Goal: Task Accomplishment & Management: Manage account settings

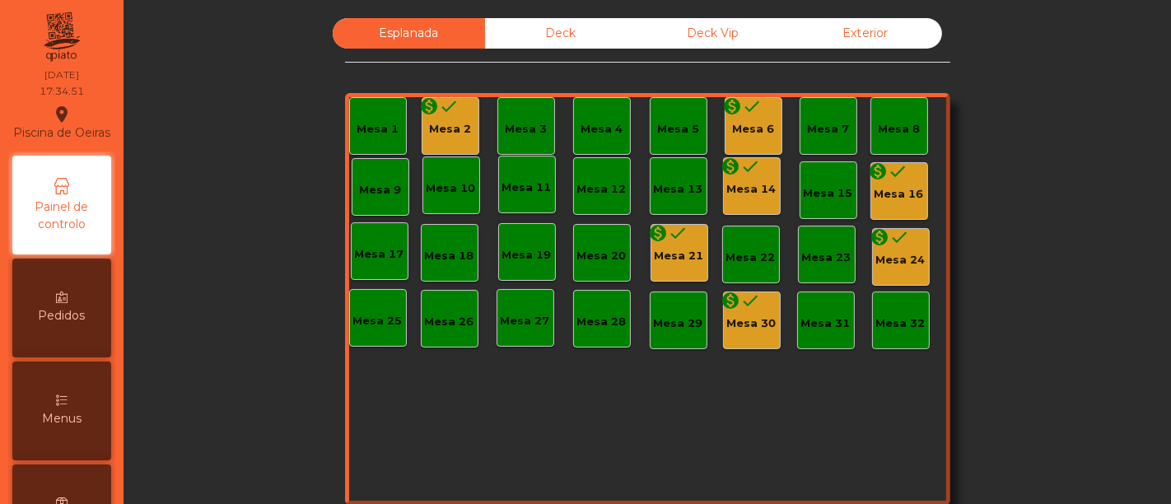
click at [422, 124] on div "monetization_on done Mesa 2" at bounding box center [451, 126] width 58 height 58
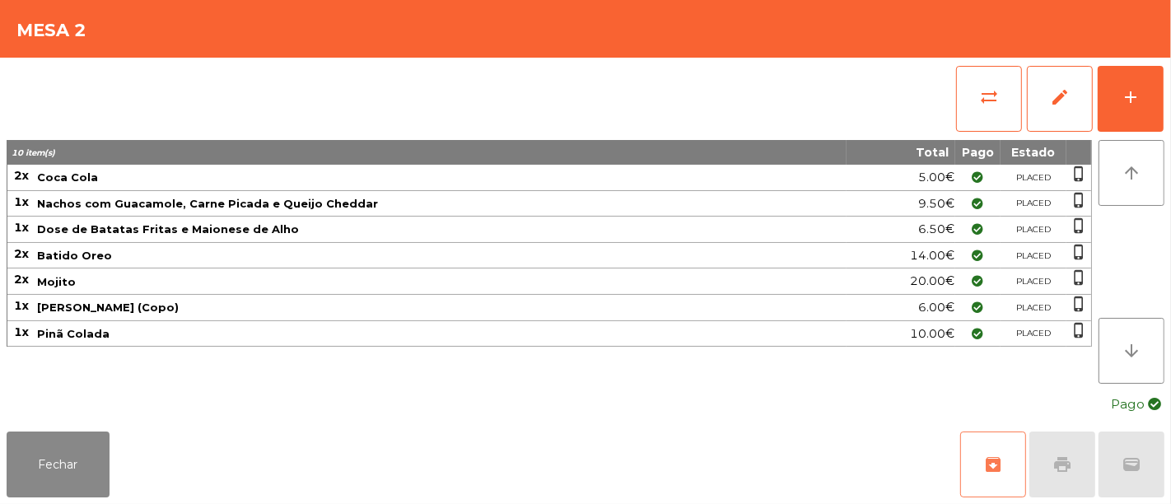
click at [983, 455] on span "archive" at bounding box center [993, 465] width 20 height 20
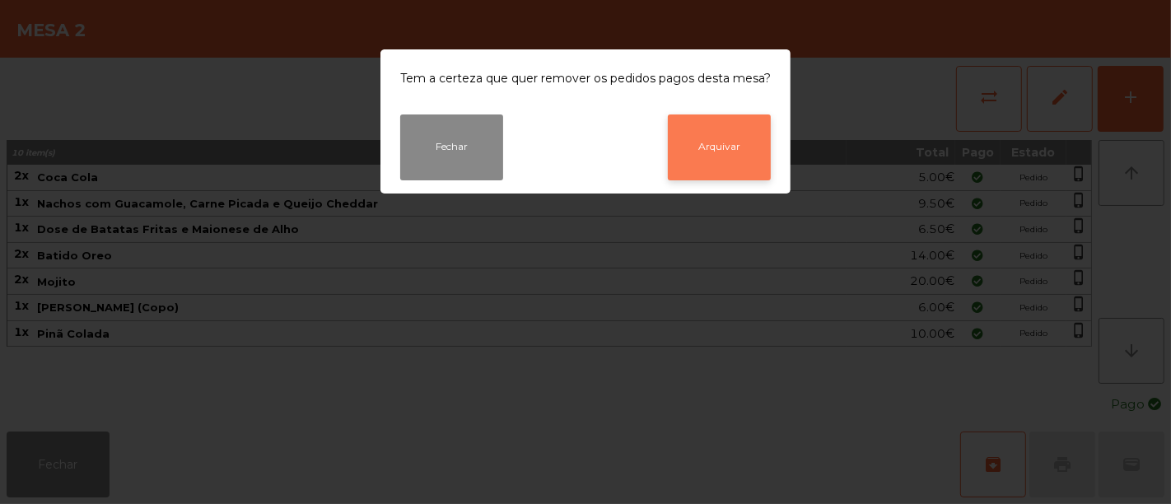
click at [750, 150] on button "Arquivar" at bounding box center [719, 147] width 103 height 66
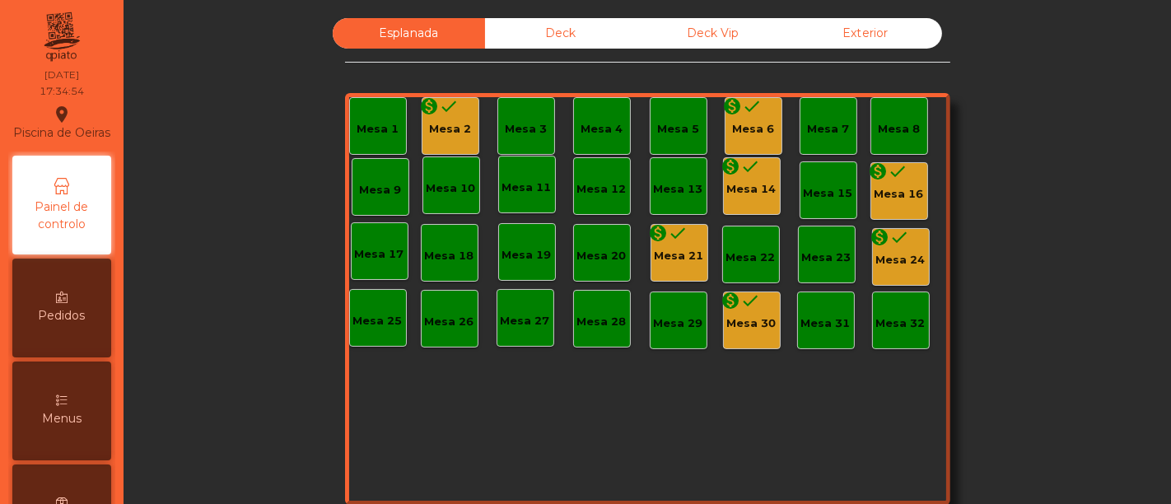
click at [745, 124] on div "Mesa 6" at bounding box center [753, 129] width 42 height 16
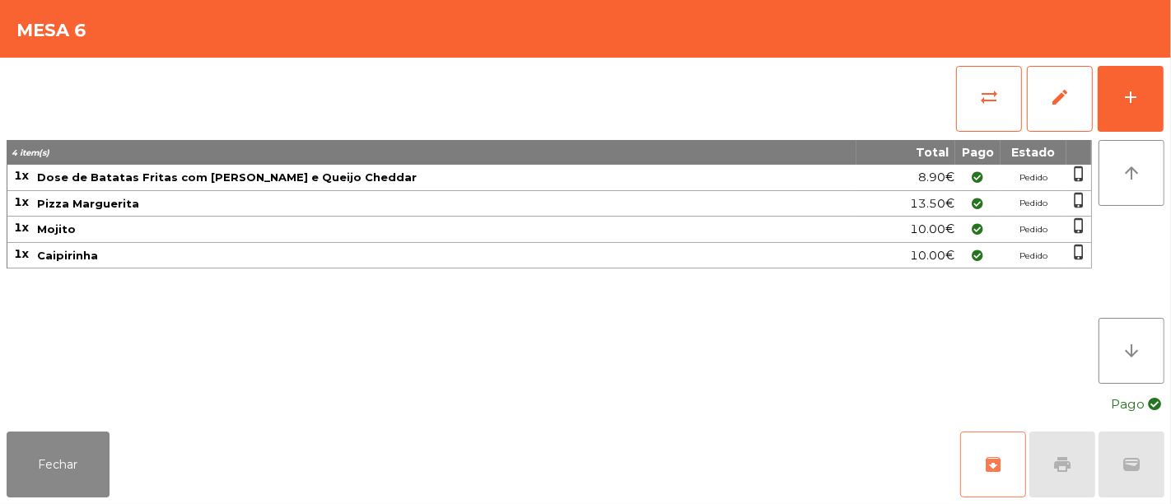
click at [999, 465] on span "archive" at bounding box center [993, 465] width 20 height 20
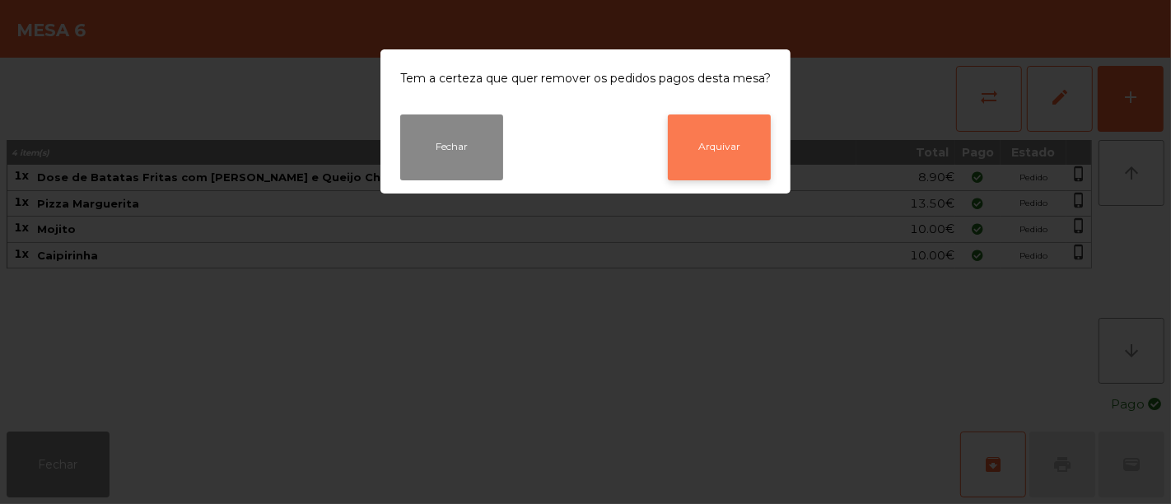
click at [736, 166] on button "Arquivar" at bounding box center [719, 147] width 103 height 66
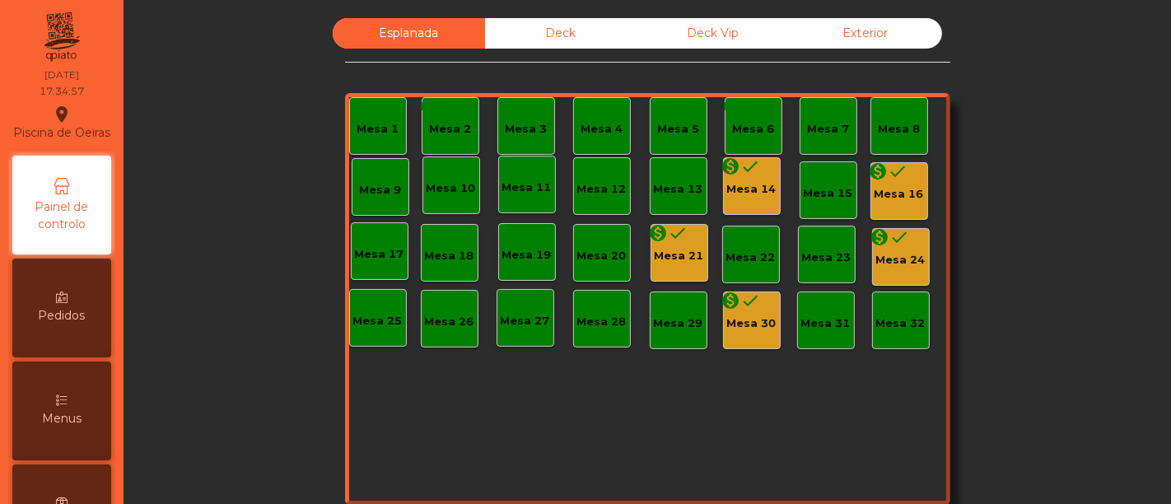
click at [746, 189] on div "Mesa 14" at bounding box center [751, 189] width 49 height 16
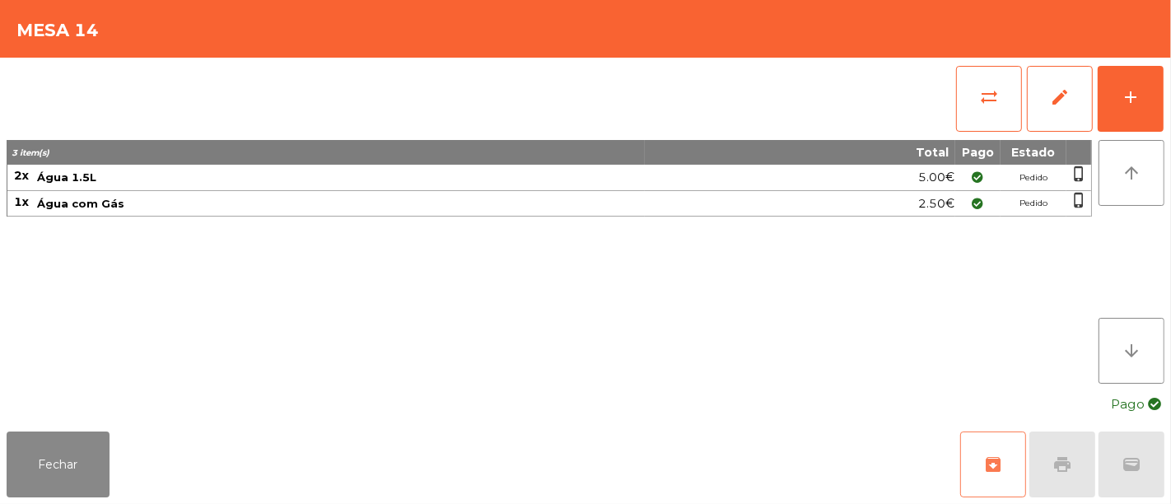
click at [1009, 470] on button "archive" at bounding box center [993, 465] width 66 height 66
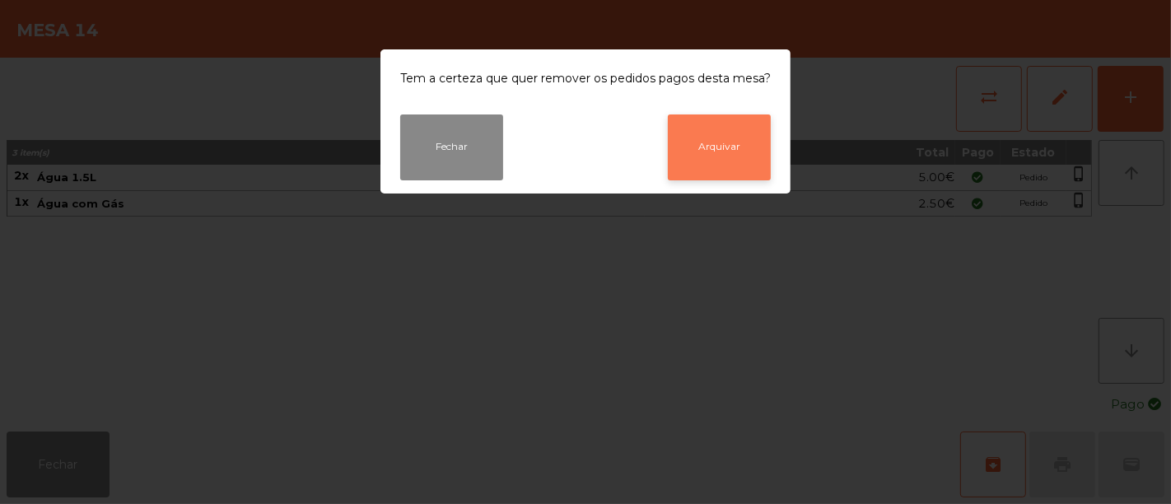
click at [729, 140] on button "Arquivar" at bounding box center [719, 147] width 103 height 66
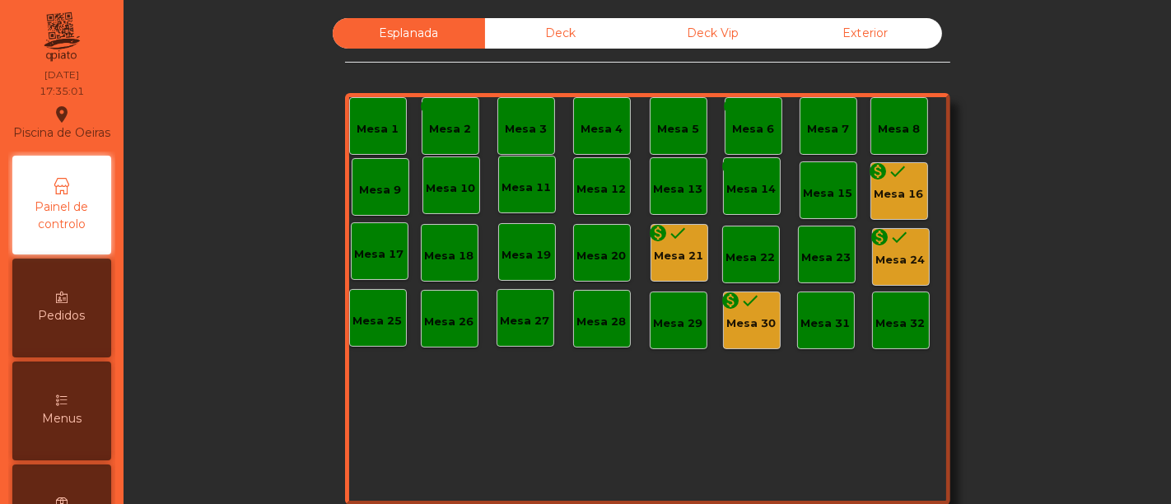
click at [876, 187] on div "Mesa 16" at bounding box center [899, 194] width 49 height 16
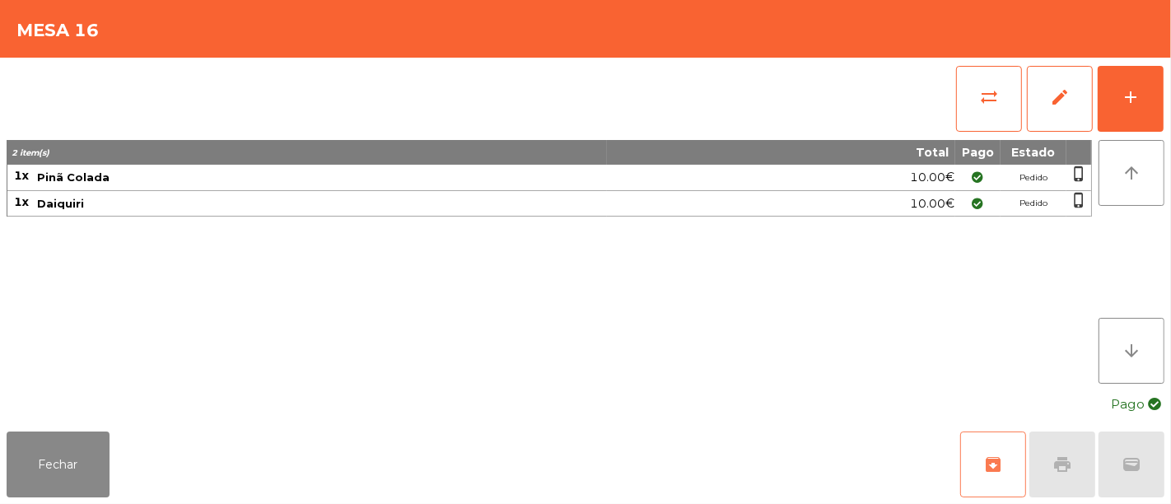
click at [988, 448] on button "archive" at bounding box center [993, 465] width 66 height 66
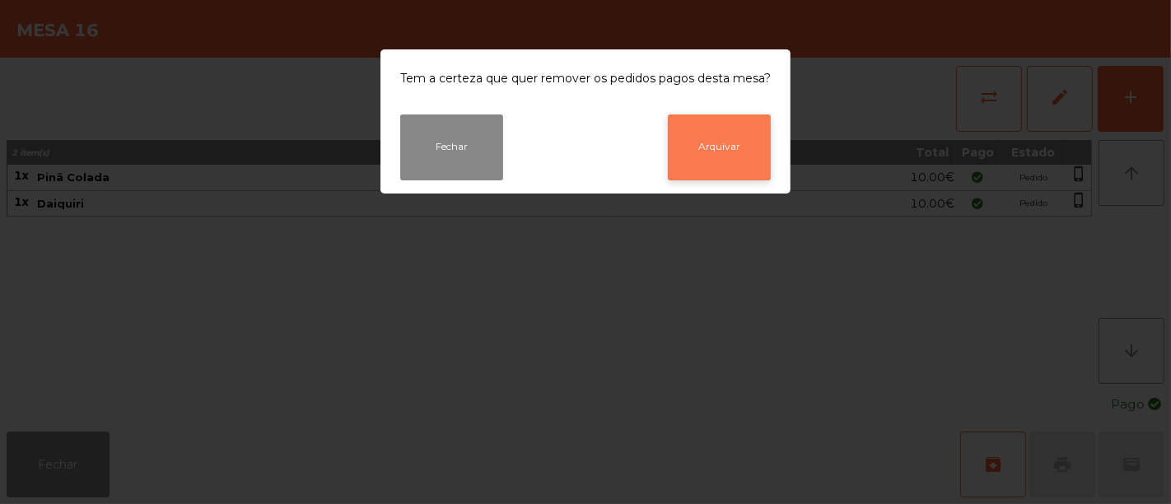
click at [701, 120] on button "Arquivar" at bounding box center [719, 147] width 103 height 66
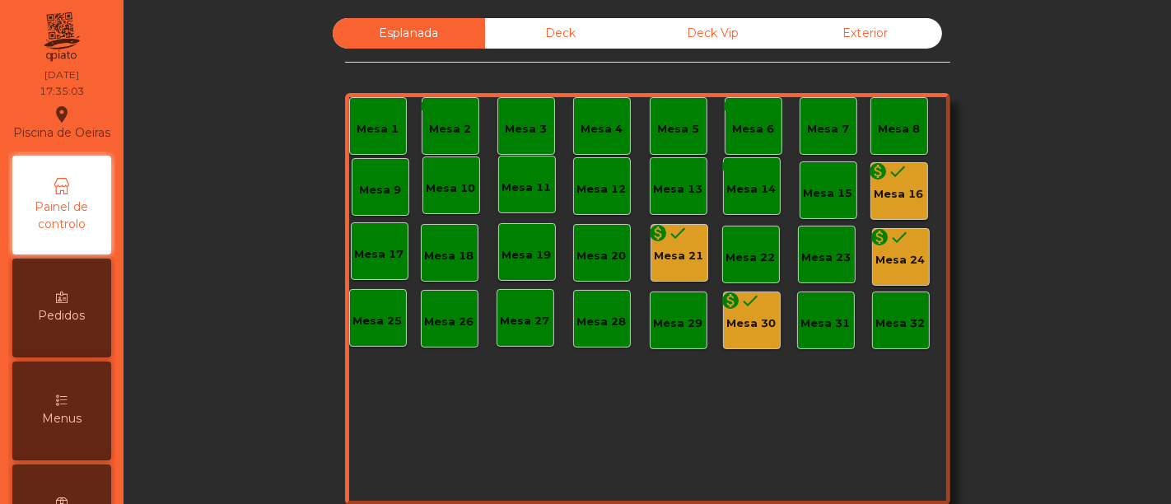
click at [686, 260] on div "Mesa 21" at bounding box center [679, 256] width 49 height 16
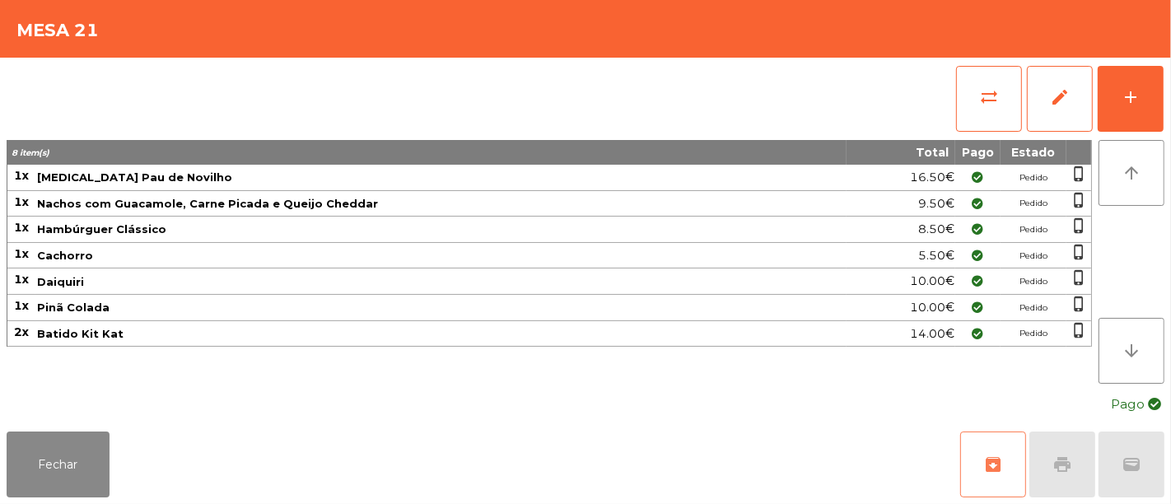
click at [1007, 451] on button "archive" at bounding box center [993, 465] width 66 height 66
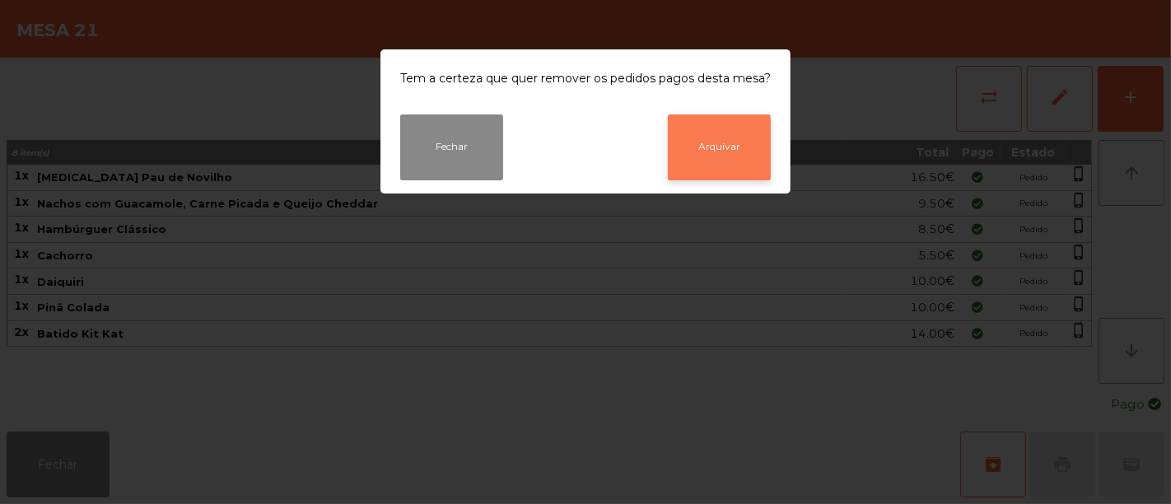
click at [722, 149] on button "Arquivar" at bounding box center [719, 147] width 103 height 66
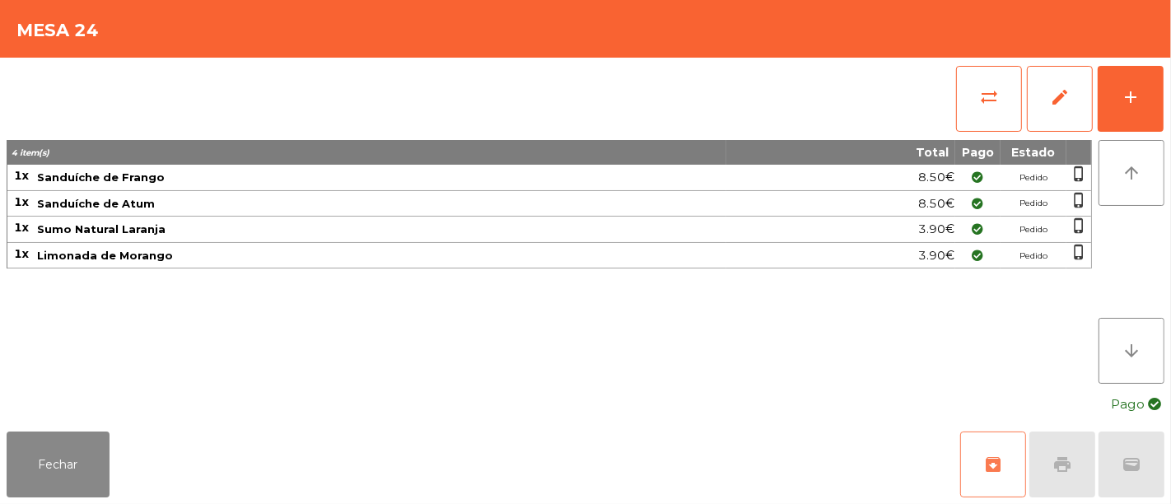
click at [991, 441] on button "archive" at bounding box center [993, 465] width 66 height 66
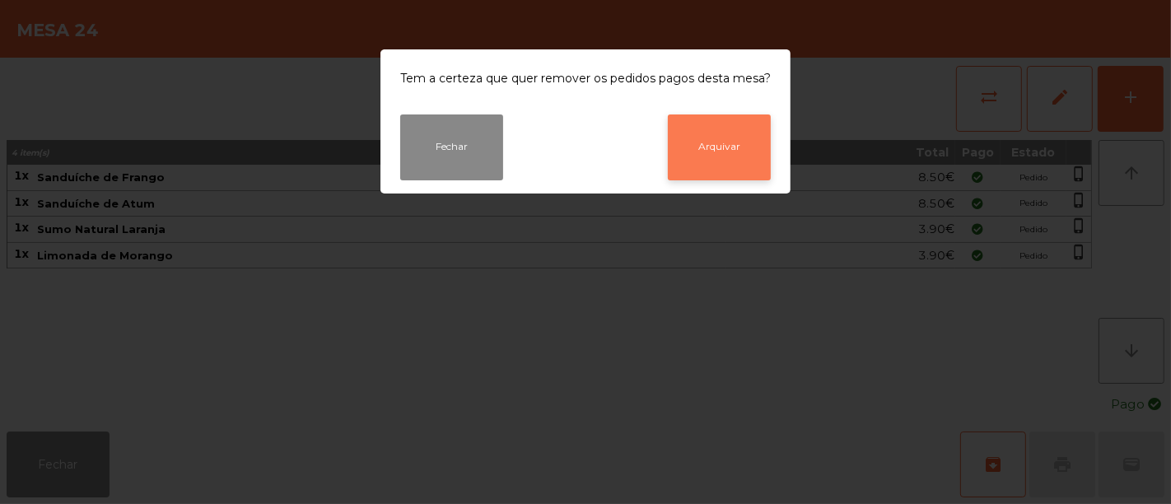
click at [712, 152] on button "Arquivar" at bounding box center [719, 147] width 103 height 66
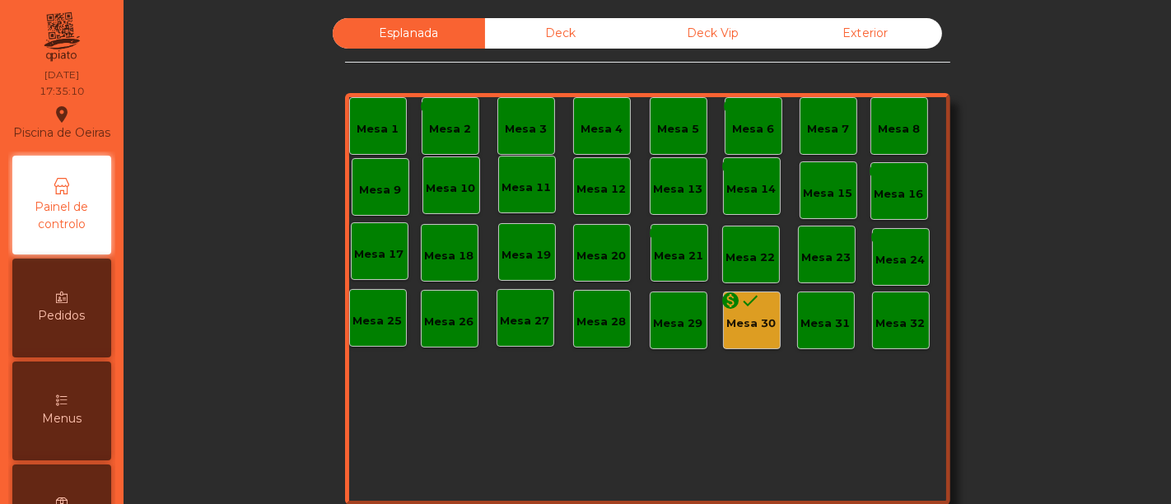
click at [755, 329] on div "Mesa 30" at bounding box center [751, 323] width 49 height 16
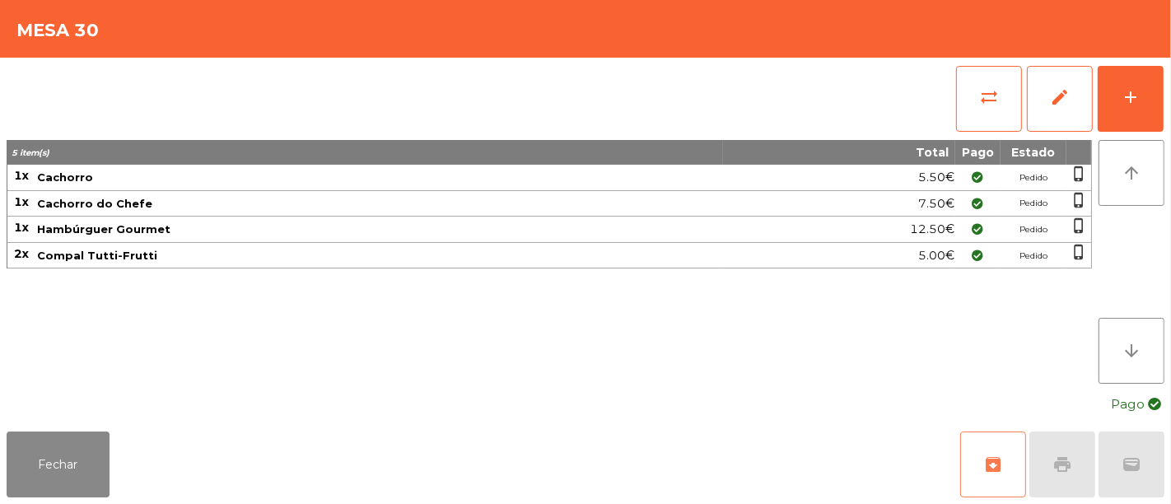
click at [976, 452] on button "archive" at bounding box center [993, 465] width 66 height 66
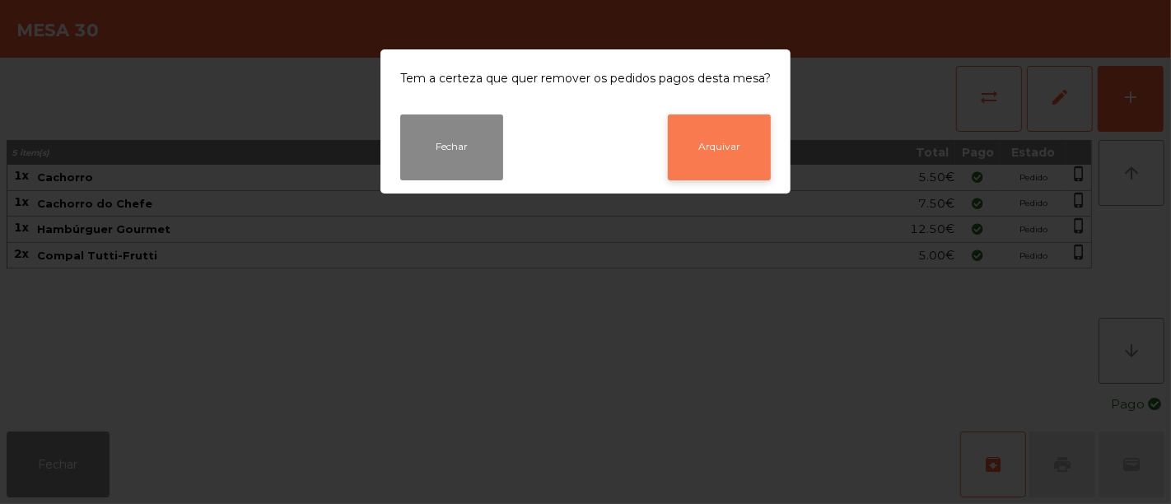
click at [734, 135] on button "Arquivar" at bounding box center [719, 147] width 103 height 66
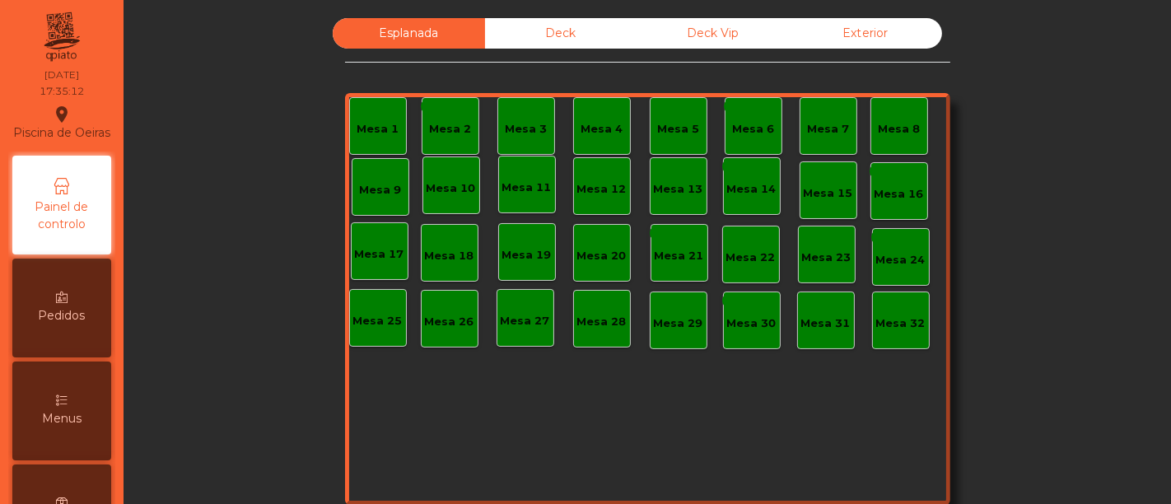
click at [595, 26] on div "Deck" at bounding box center [561, 33] width 152 height 30
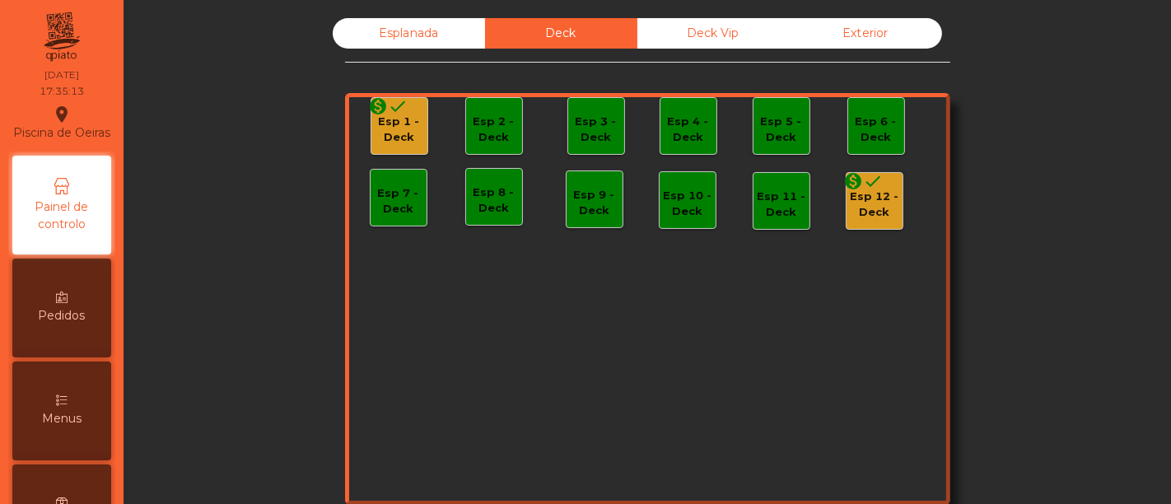
click at [690, 26] on div "Deck Vip" at bounding box center [714, 33] width 152 height 30
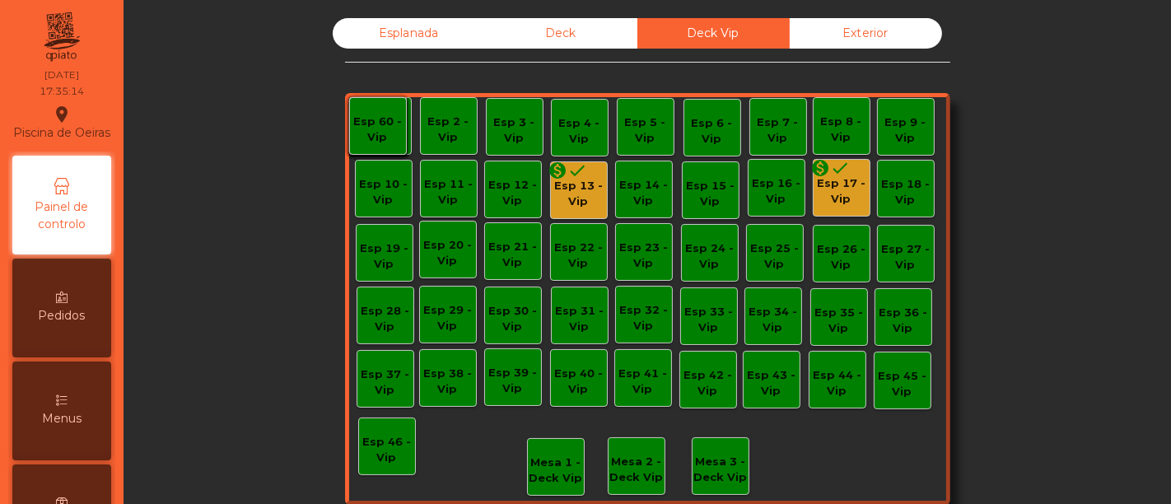
click at [572, 194] on div "Esp 13 - Vip" at bounding box center [579, 194] width 56 height 32
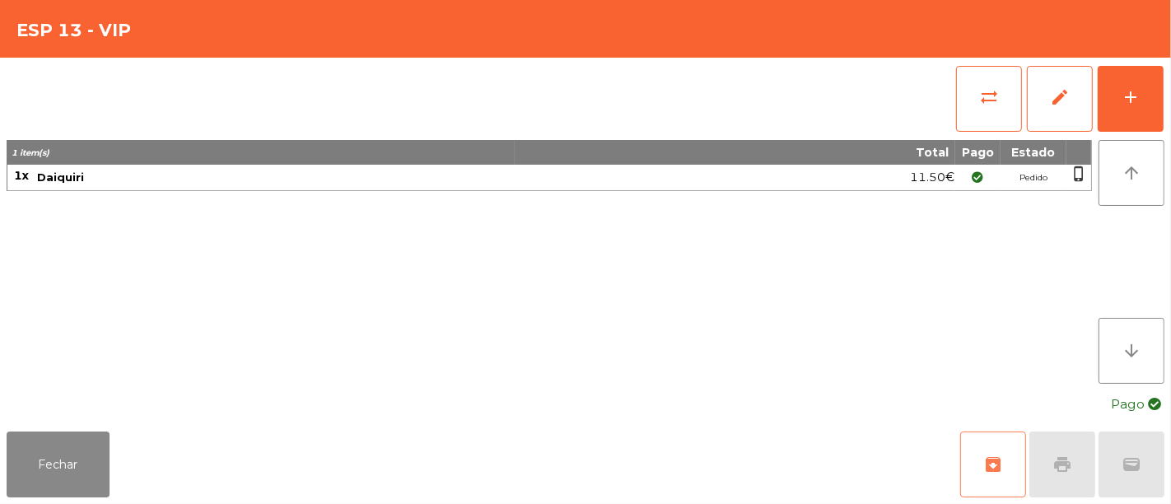
click at [965, 451] on button "archive" at bounding box center [993, 465] width 66 height 66
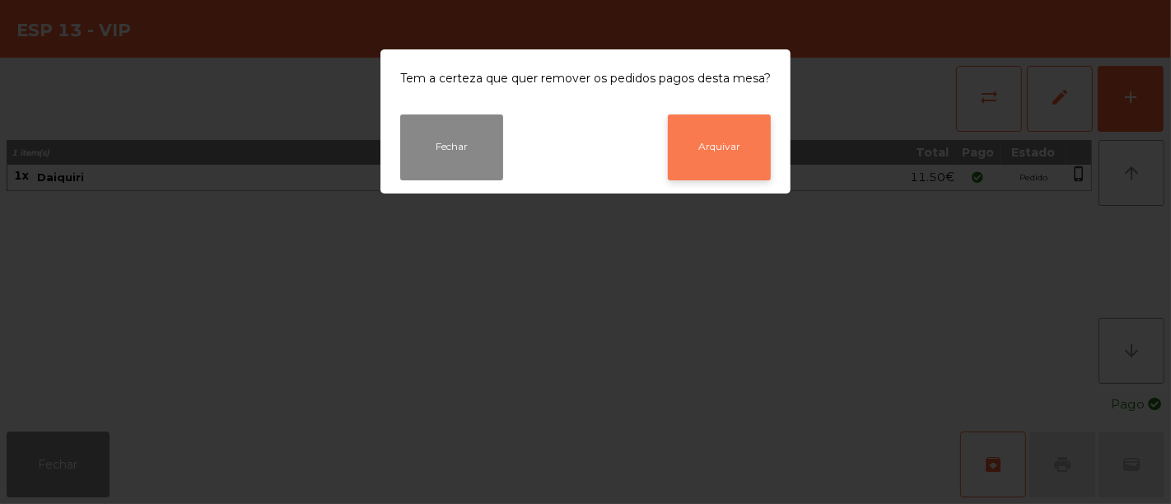
click at [710, 157] on button "Arquivar" at bounding box center [719, 147] width 103 height 66
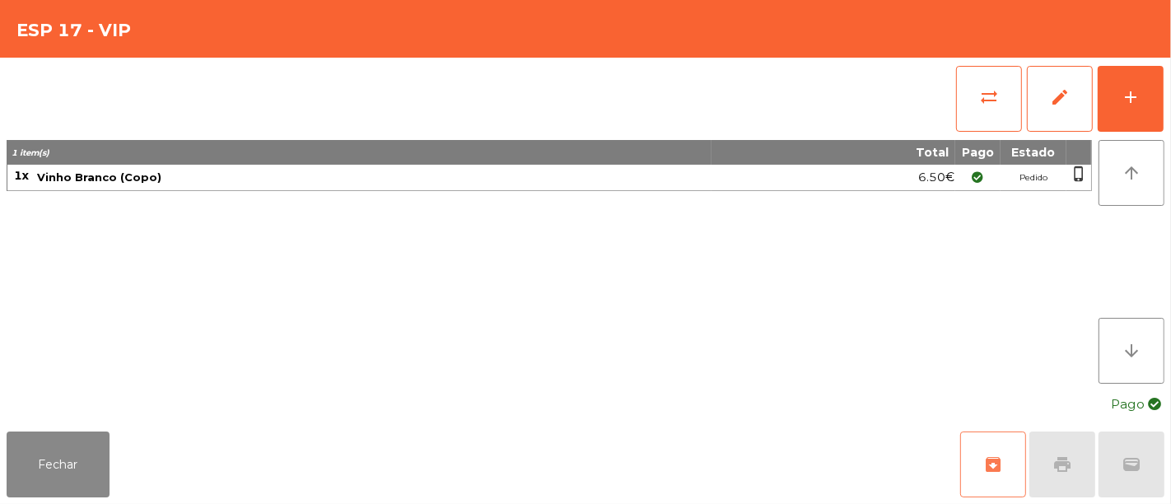
click at [983, 446] on button "archive" at bounding box center [993, 465] width 66 height 66
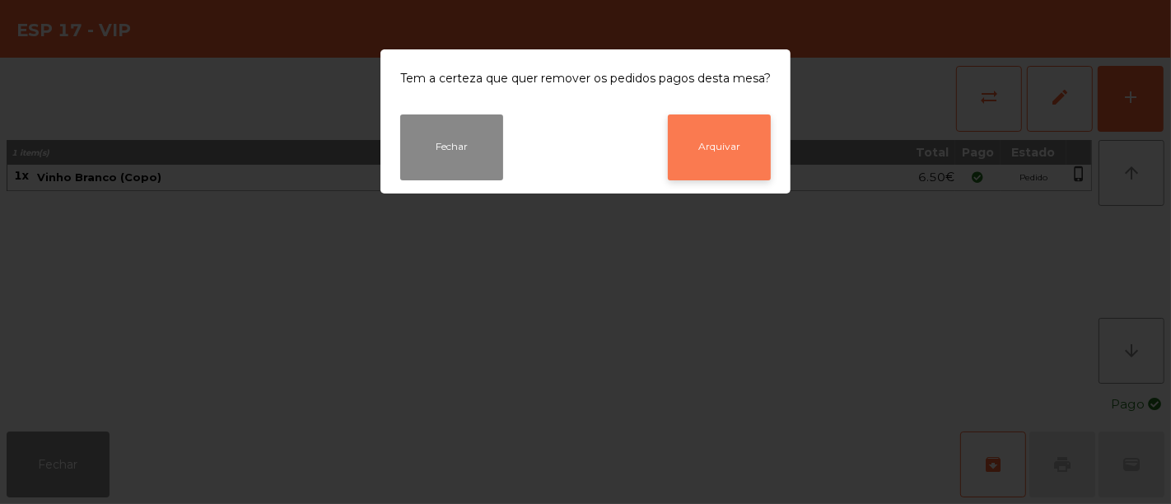
click at [740, 170] on button "Arquivar" at bounding box center [719, 147] width 103 height 66
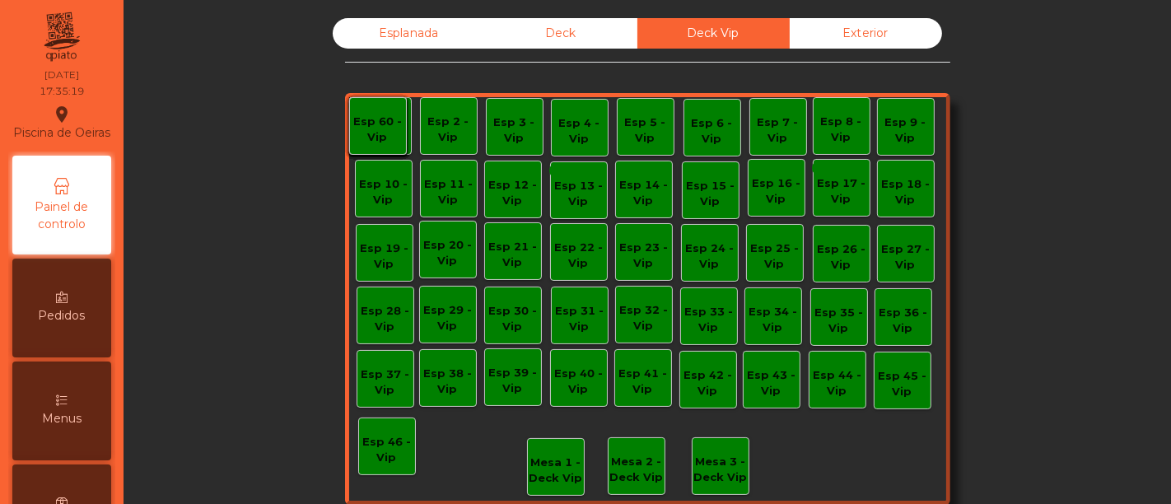
click at [600, 40] on div "Deck" at bounding box center [561, 33] width 152 height 30
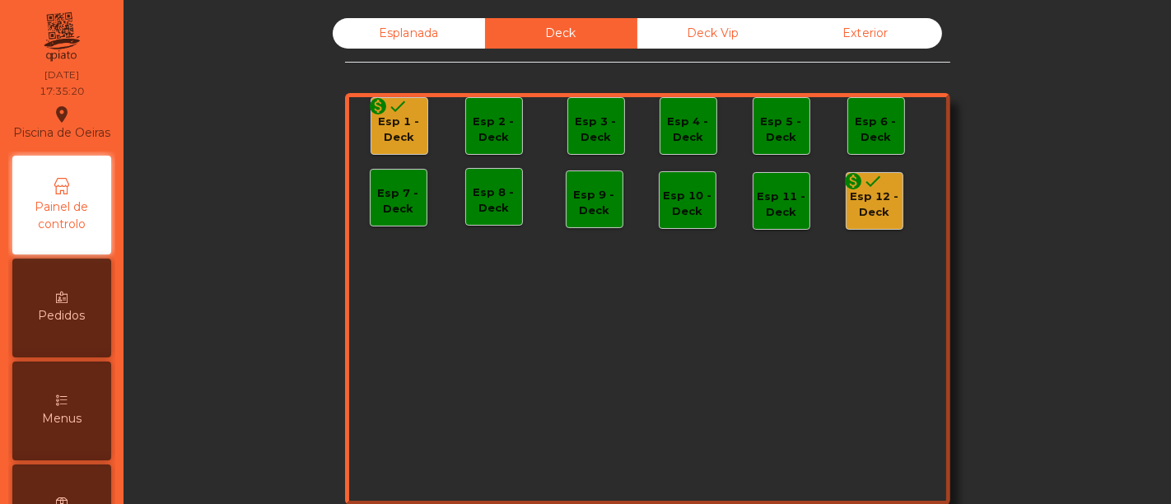
click at [407, 124] on div "Esp 1 - Deck" at bounding box center [399, 130] width 56 height 32
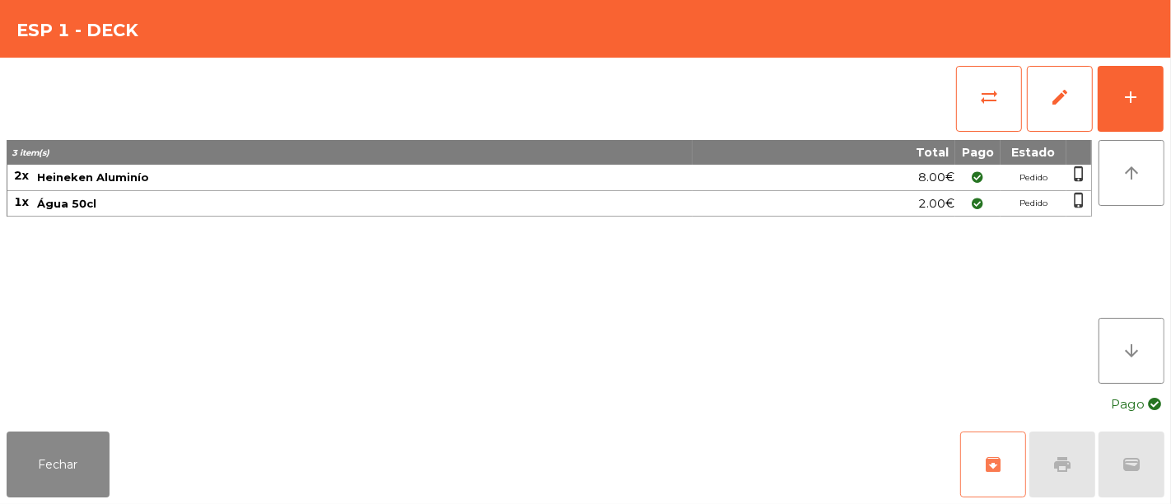
click at [979, 451] on button "archive" at bounding box center [993, 465] width 66 height 66
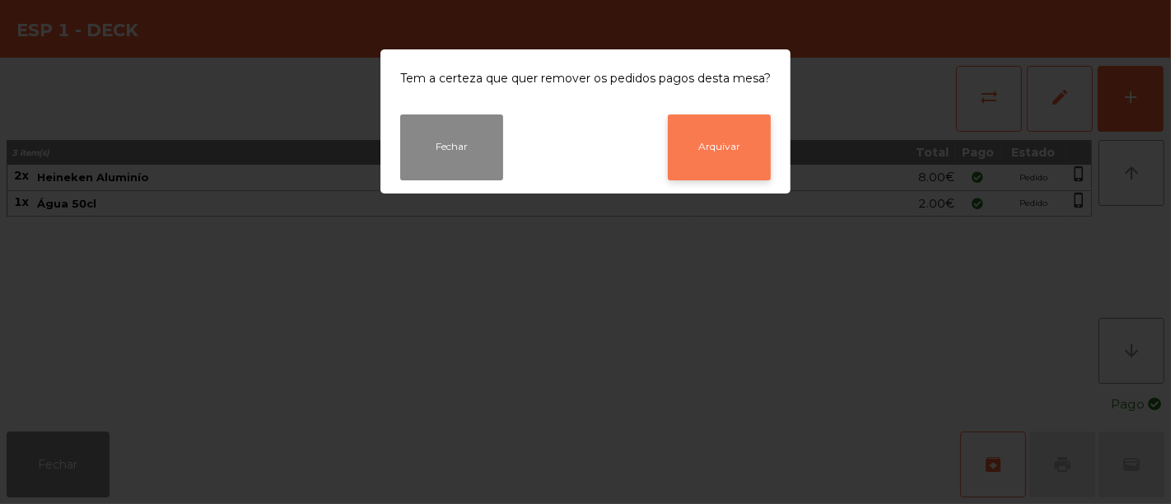
click at [735, 176] on button "Arquivar" at bounding box center [719, 147] width 103 height 66
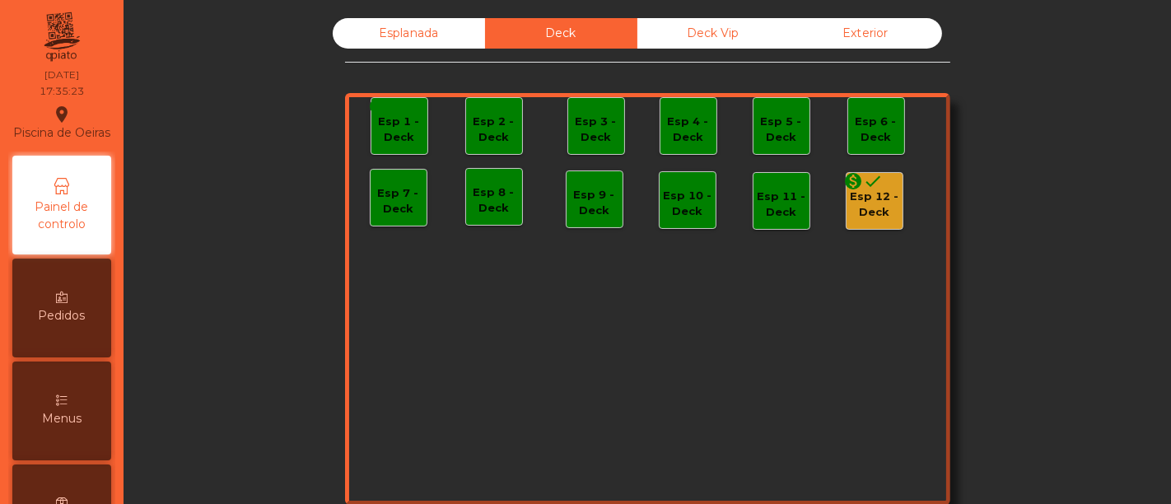
click at [871, 202] on div "Esp 12 - Deck" at bounding box center [875, 205] width 56 height 32
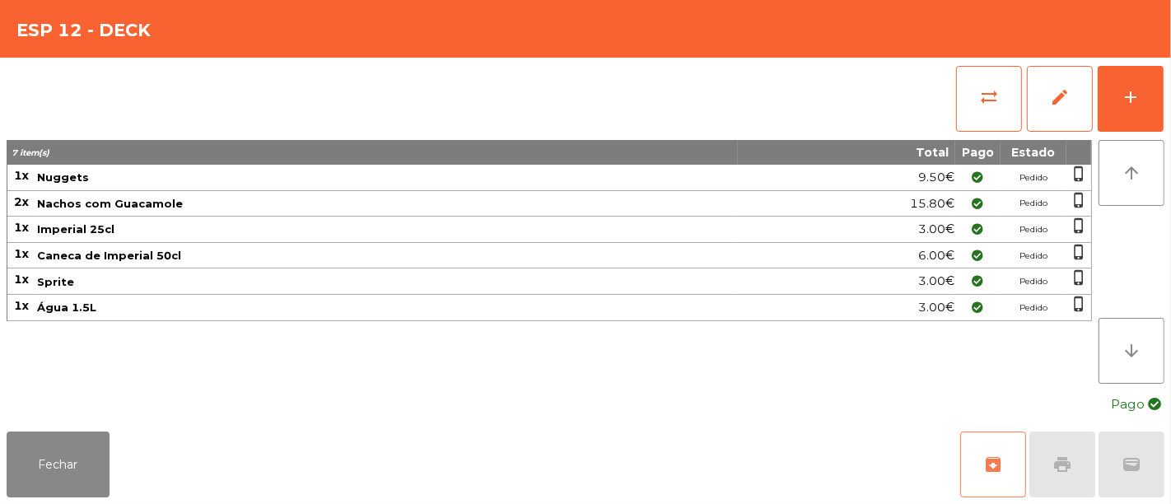
click at [1008, 474] on button "archive" at bounding box center [993, 465] width 66 height 66
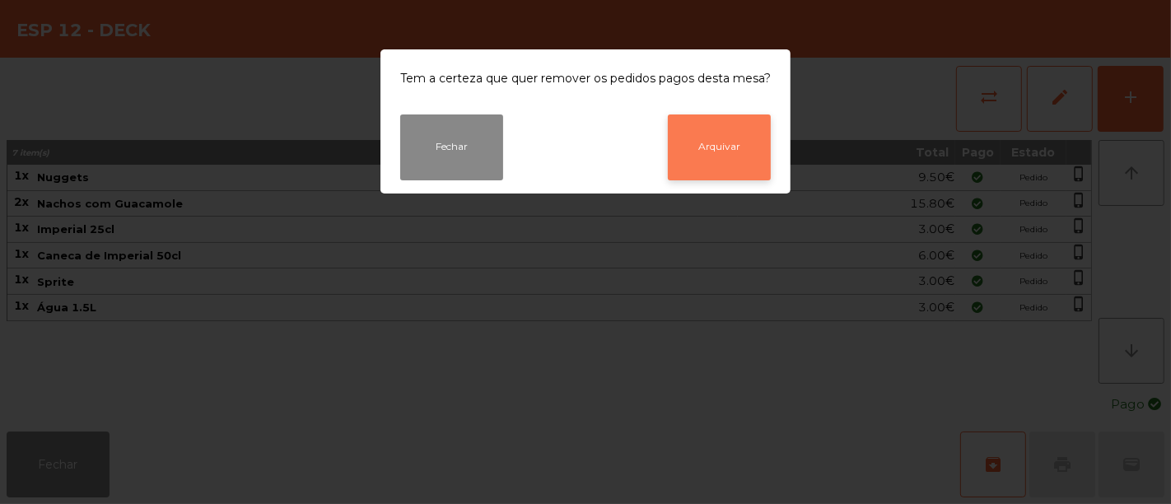
click at [712, 131] on button "Arquivar" at bounding box center [719, 147] width 103 height 66
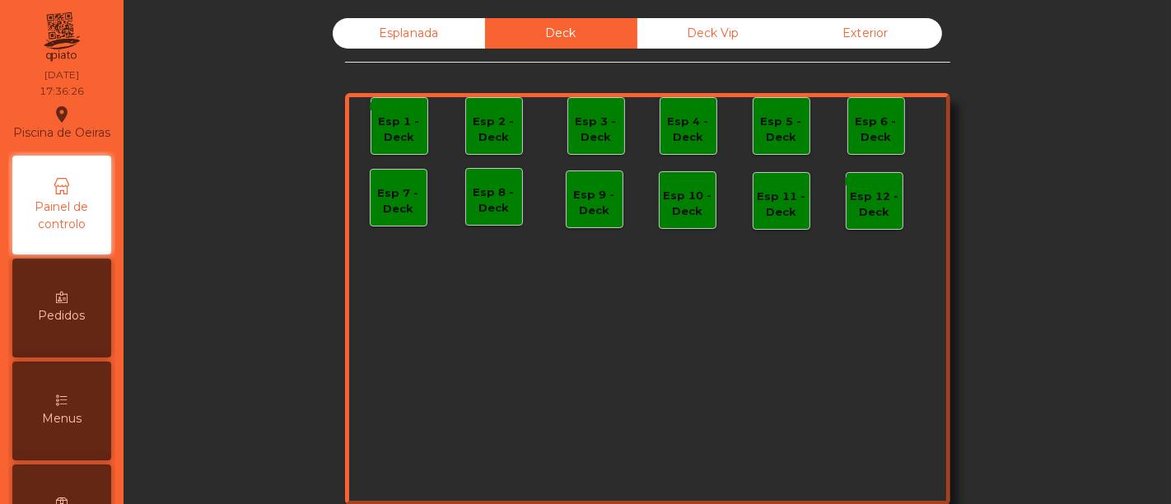
click at [435, 28] on div "Esplanada" at bounding box center [409, 33] width 152 height 30
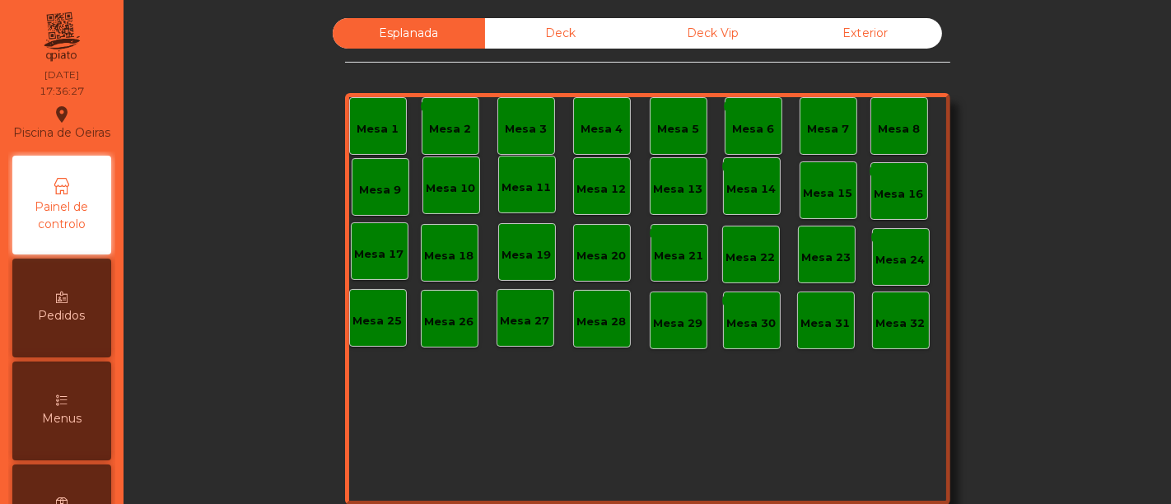
click at [698, 39] on div "Deck Vip" at bounding box center [714, 33] width 152 height 30
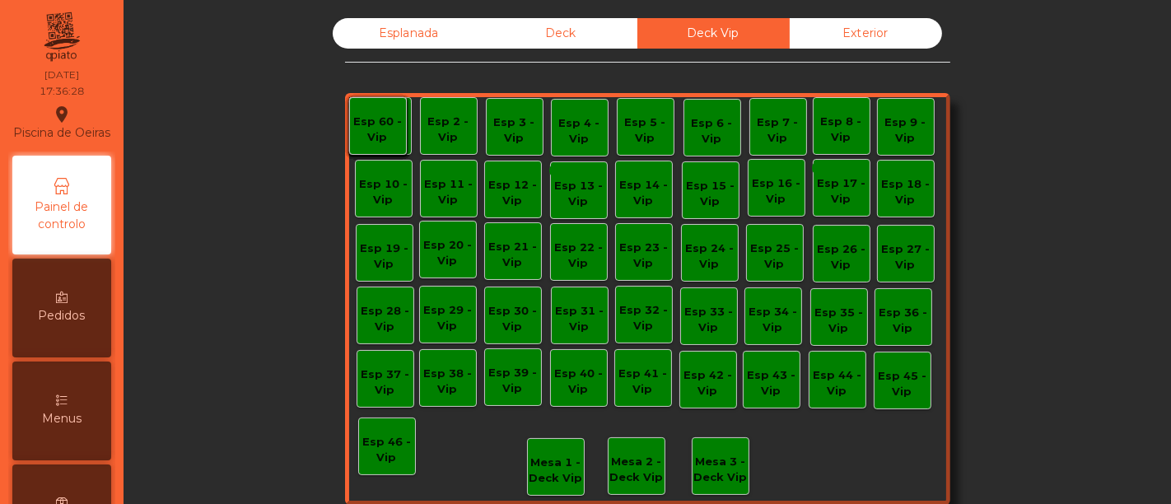
click at [436, 46] on div "Esplanada" at bounding box center [409, 33] width 152 height 30
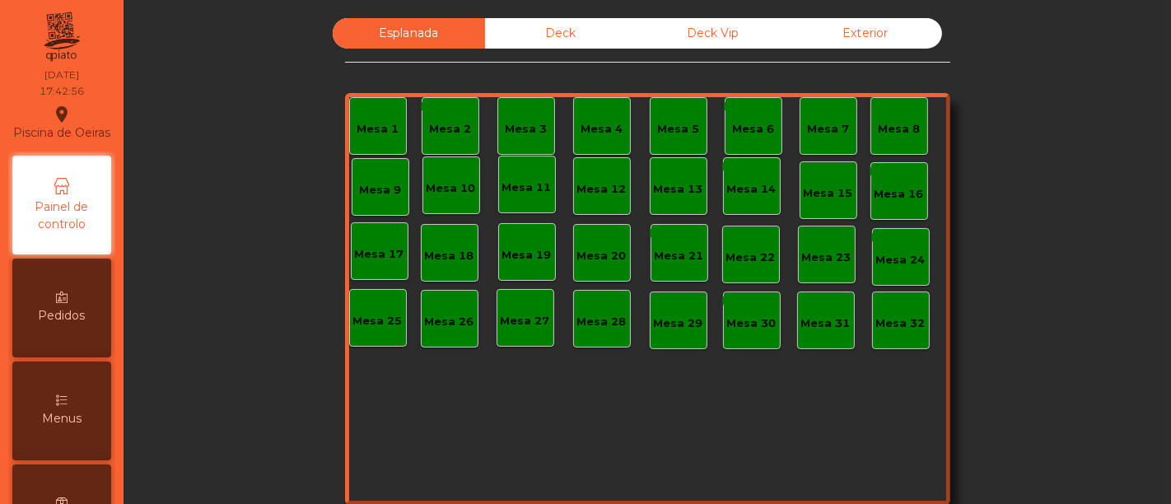
click at [68, 406] on icon at bounding box center [62, 401] width 12 height 12
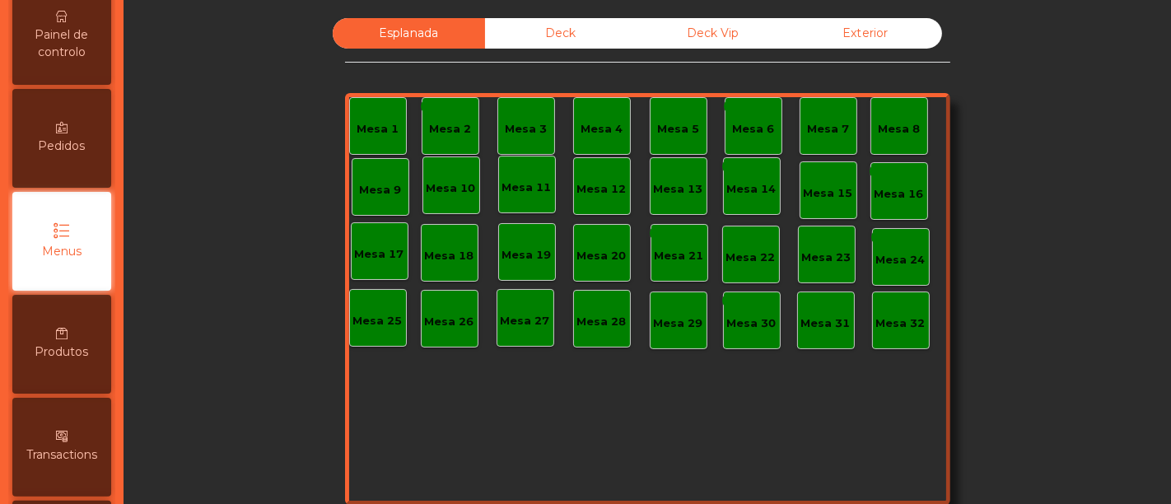
scroll to position [171, 0]
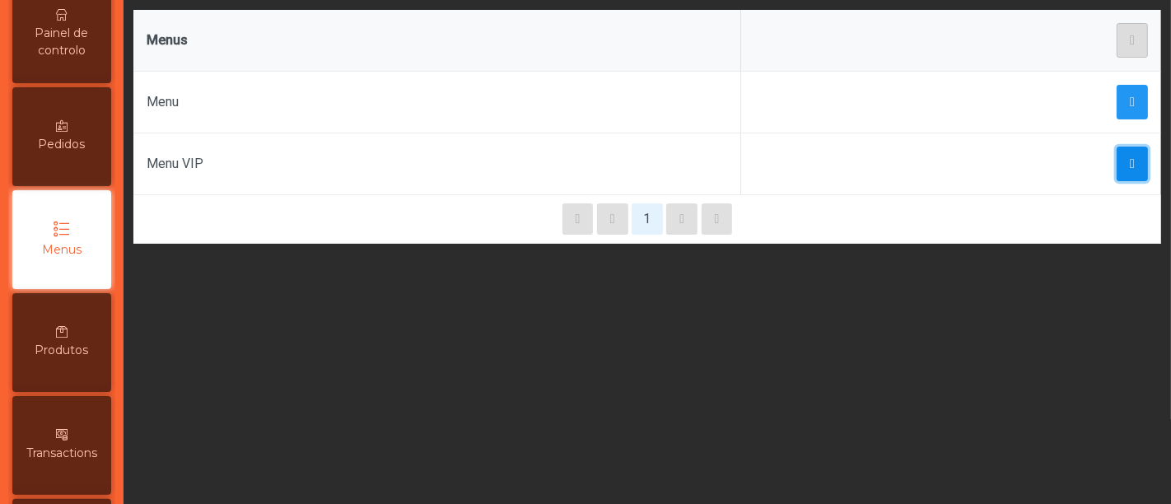
click at [1130, 159] on span "button" at bounding box center [1132, 163] width 5 height 13
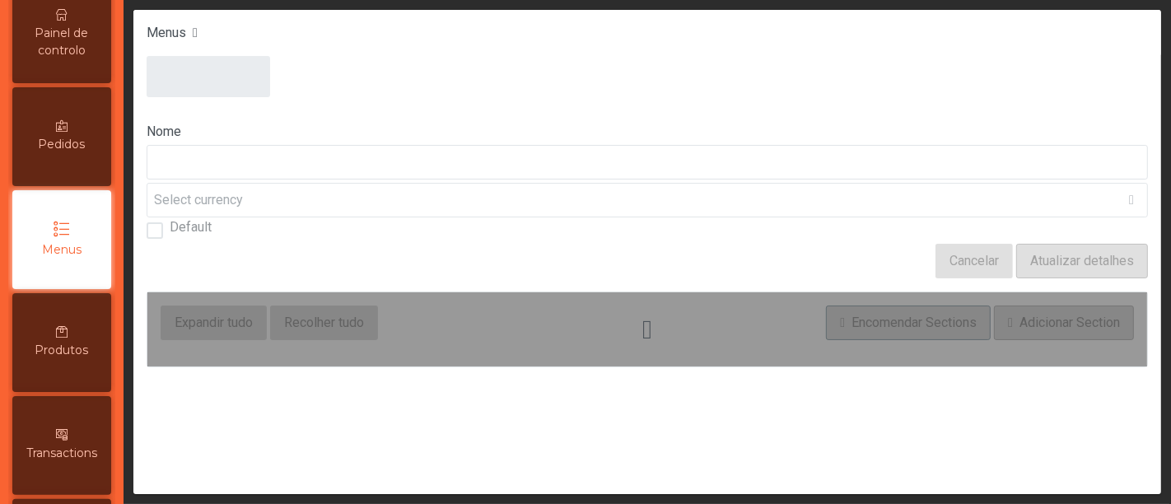
type input "********"
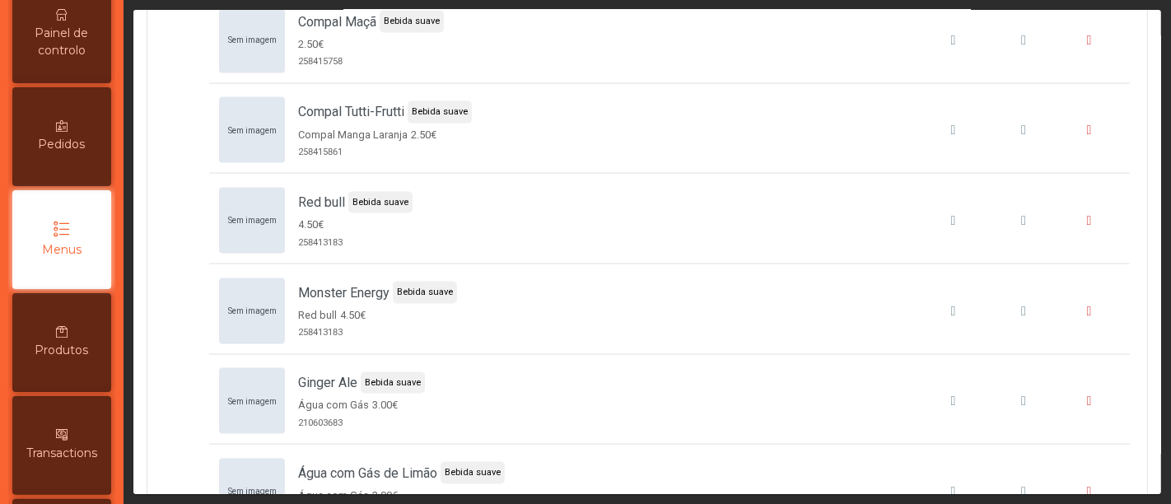
scroll to position [7169, 0]
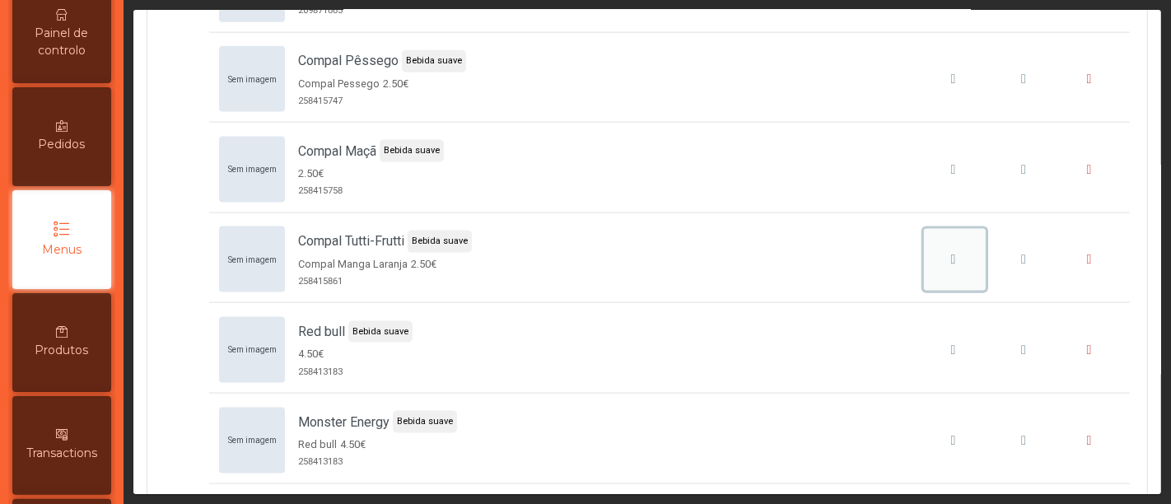
click at [932, 250] on button "Compal Tutti-Frutti" at bounding box center [955, 260] width 63 height 63
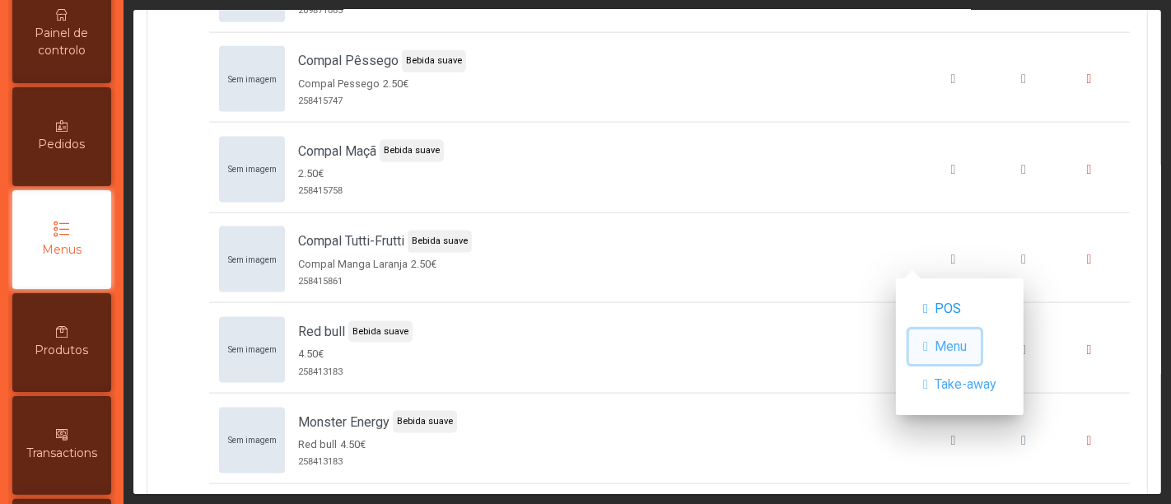
click at [943, 346] on span "Menu" at bounding box center [951, 347] width 32 height 20
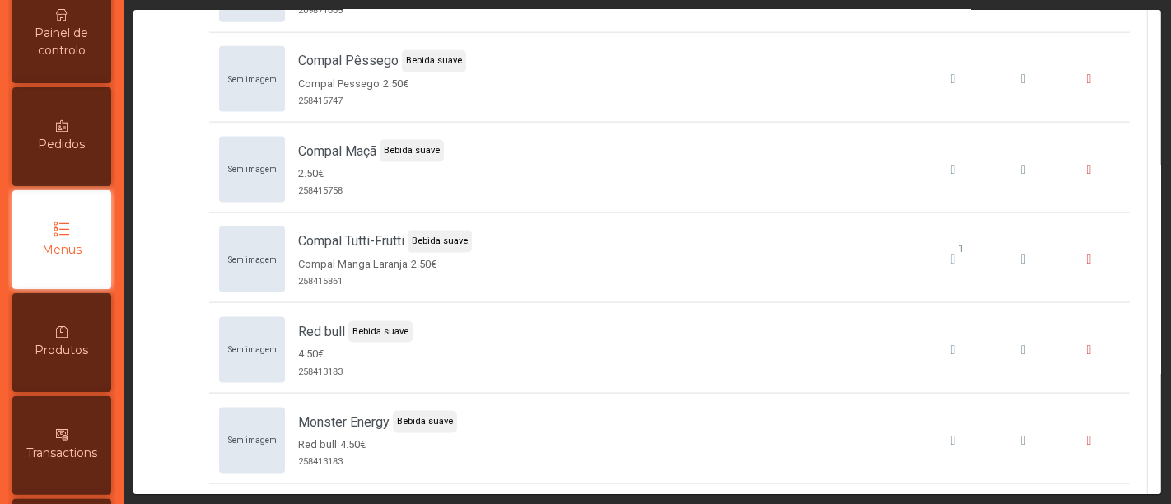
click at [49, 271] on div "Menus" at bounding box center [61, 239] width 99 height 99
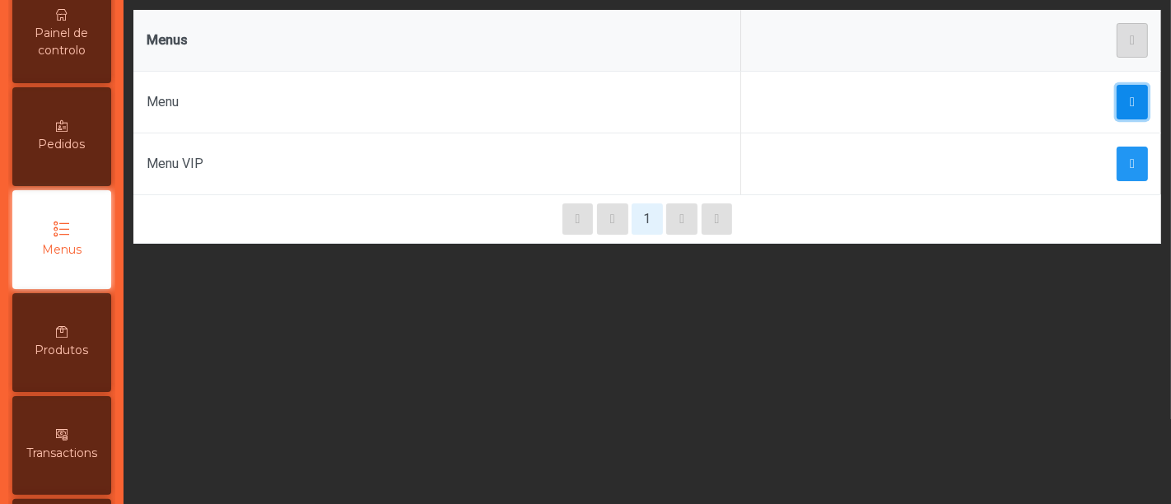
click at [1125, 116] on button "button" at bounding box center [1132, 102] width 31 height 35
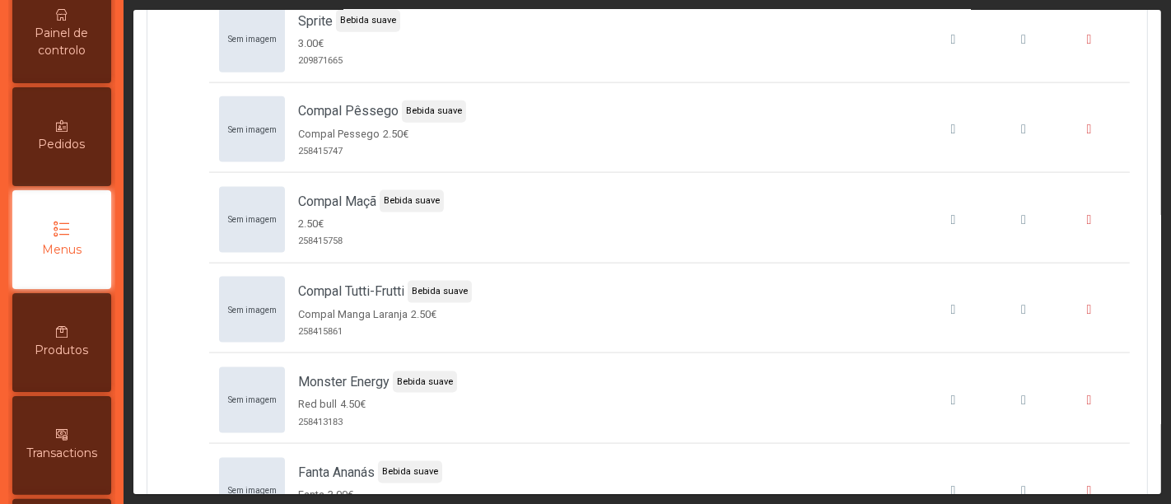
scroll to position [7120, 0]
click at [936, 299] on div "Compal Tutti-Frutti" at bounding box center [953, 309] width 51 height 20
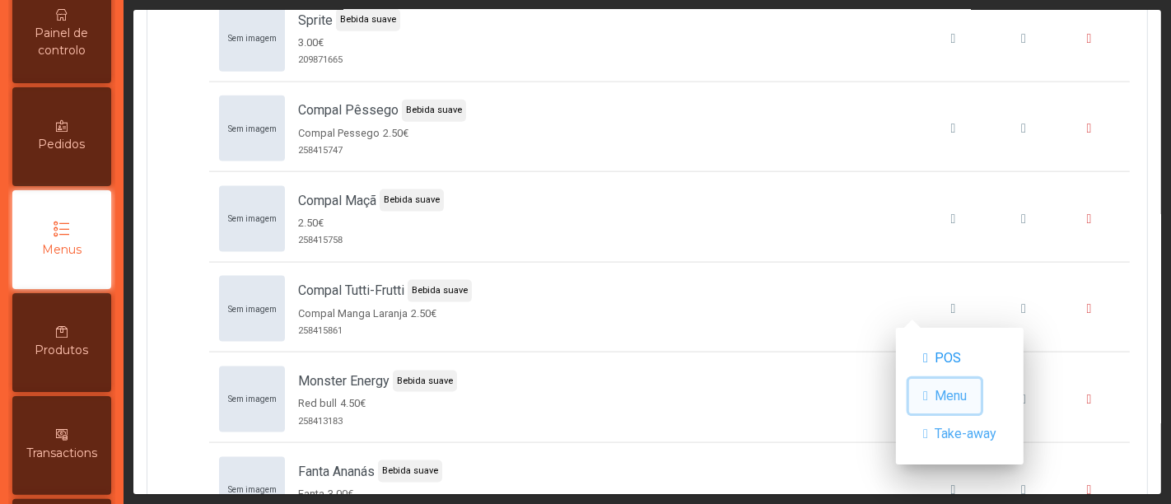
click at [956, 404] on span "Menu" at bounding box center [951, 396] width 32 height 20
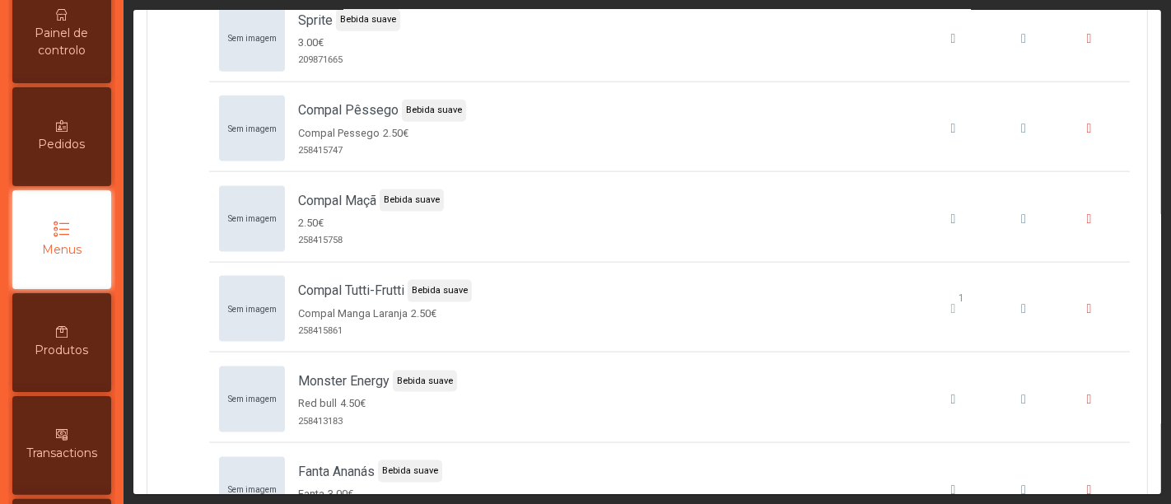
click at [68, 59] on span "Painel de controlo" at bounding box center [61, 42] width 91 height 35
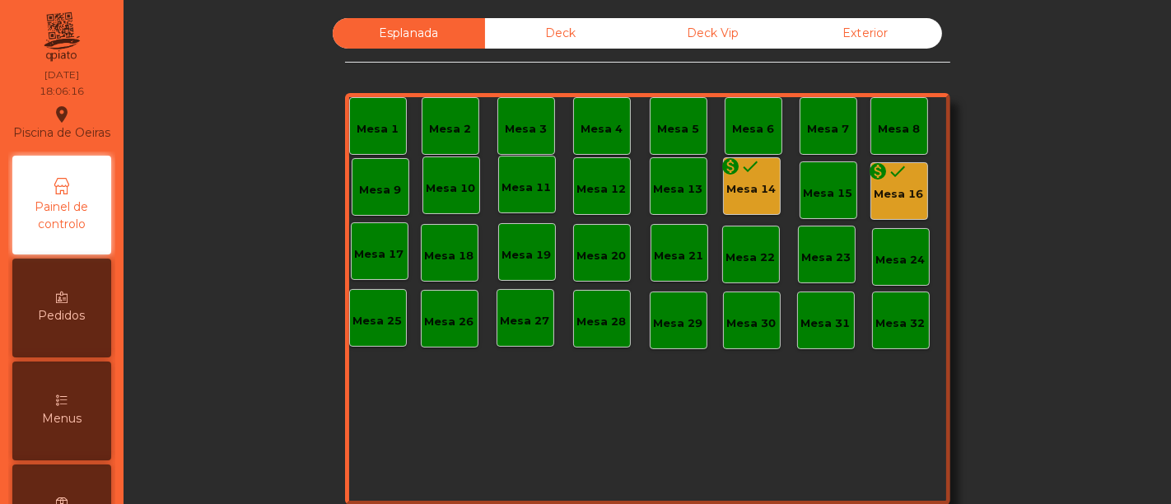
click at [723, 182] on div "monetization_on done Mesa 14" at bounding box center [752, 186] width 58 height 58
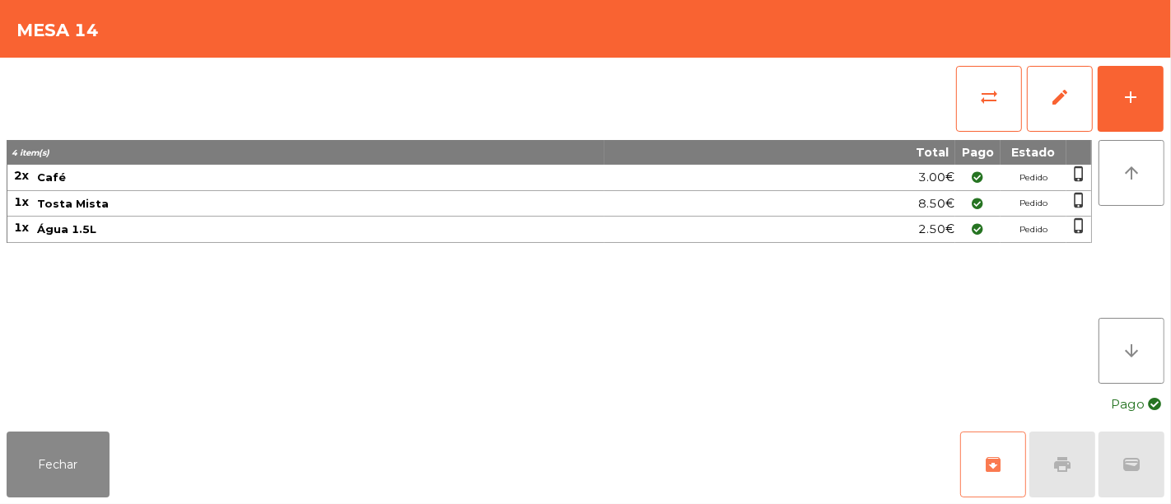
click at [1000, 469] on span "archive" at bounding box center [993, 465] width 20 height 20
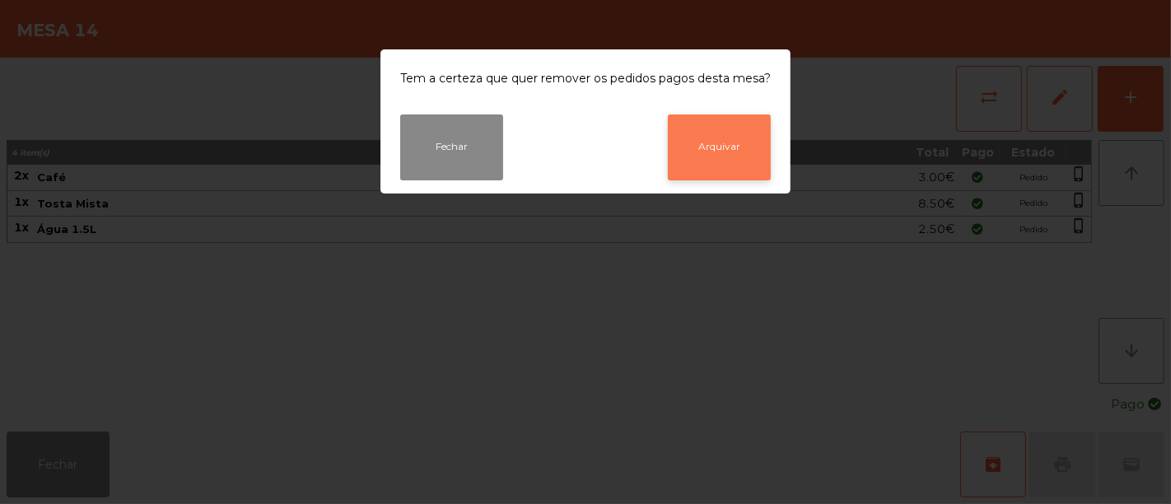
click at [726, 154] on button "Arquivar" at bounding box center [719, 147] width 103 height 66
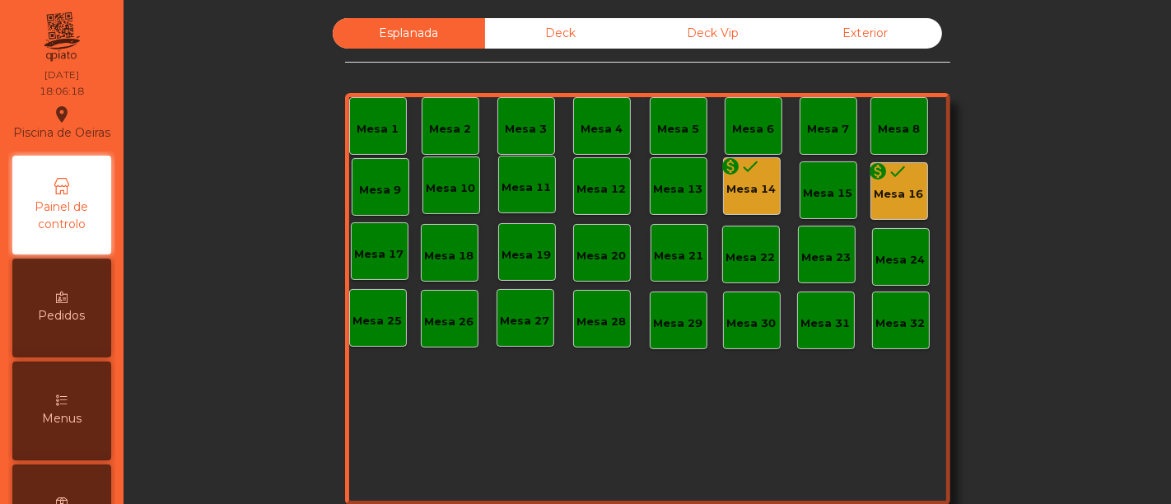
click at [893, 191] on div "Mesa 16" at bounding box center [899, 194] width 49 height 16
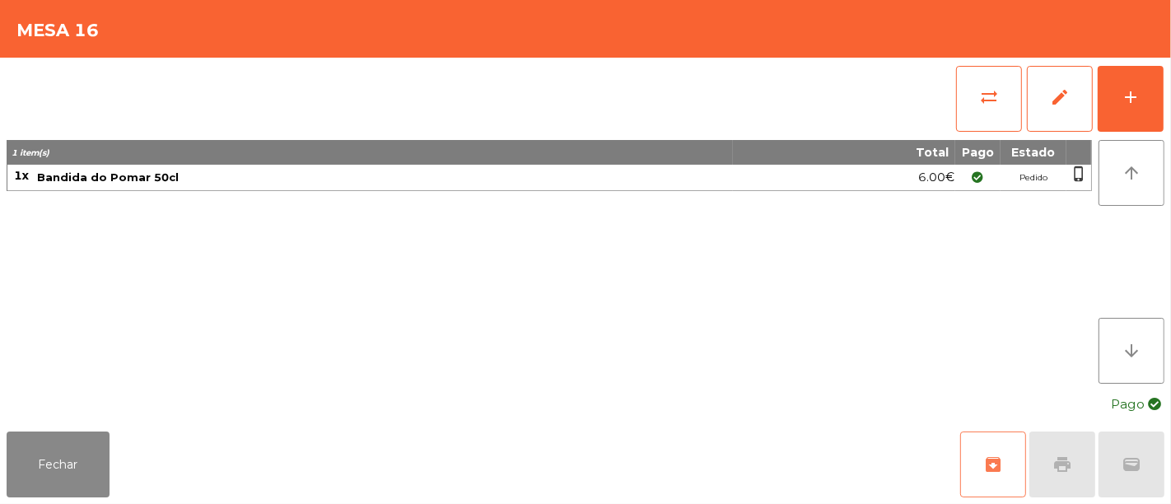
click at [1005, 465] on button "archive" at bounding box center [993, 465] width 66 height 66
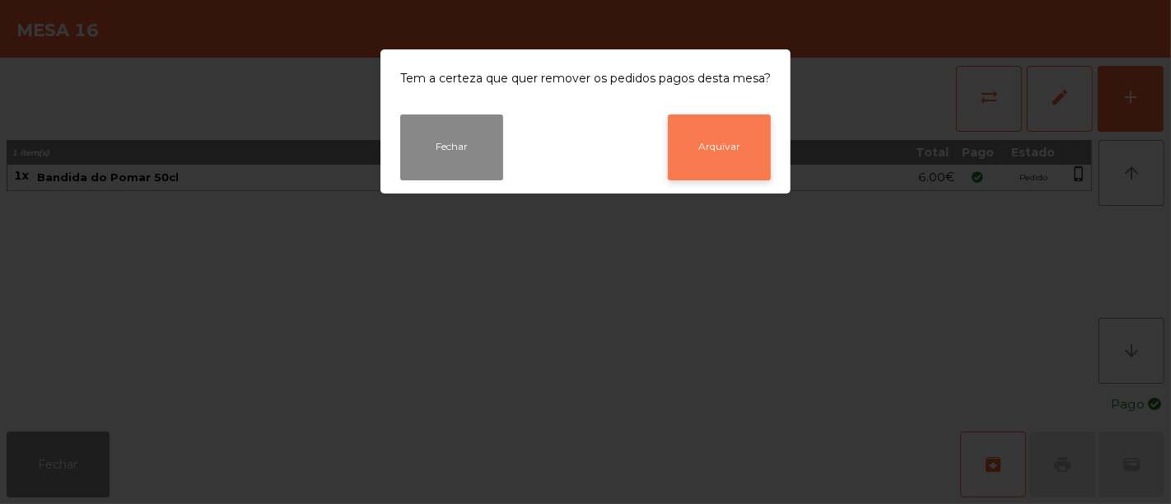
click at [727, 133] on button "Arquivar" at bounding box center [719, 147] width 103 height 66
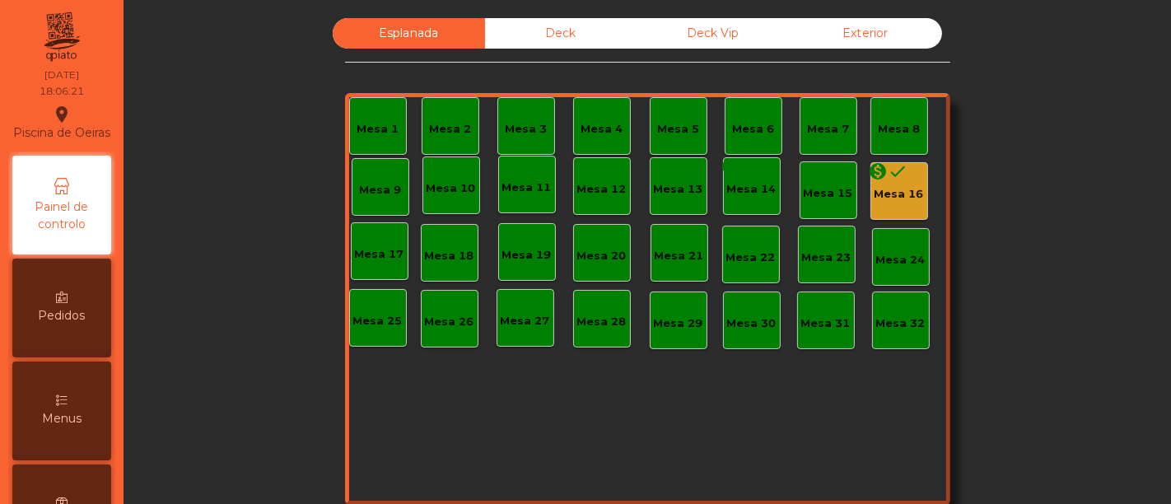
click at [549, 39] on div "Deck" at bounding box center [561, 33] width 152 height 30
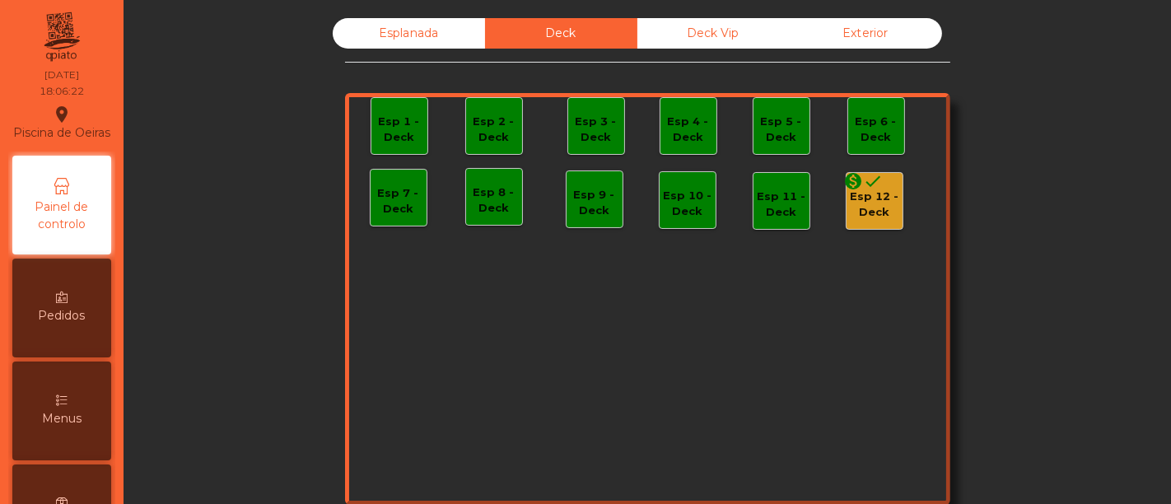
click at [858, 210] on div "Esp 12 - Deck" at bounding box center [875, 205] width 56 height 32
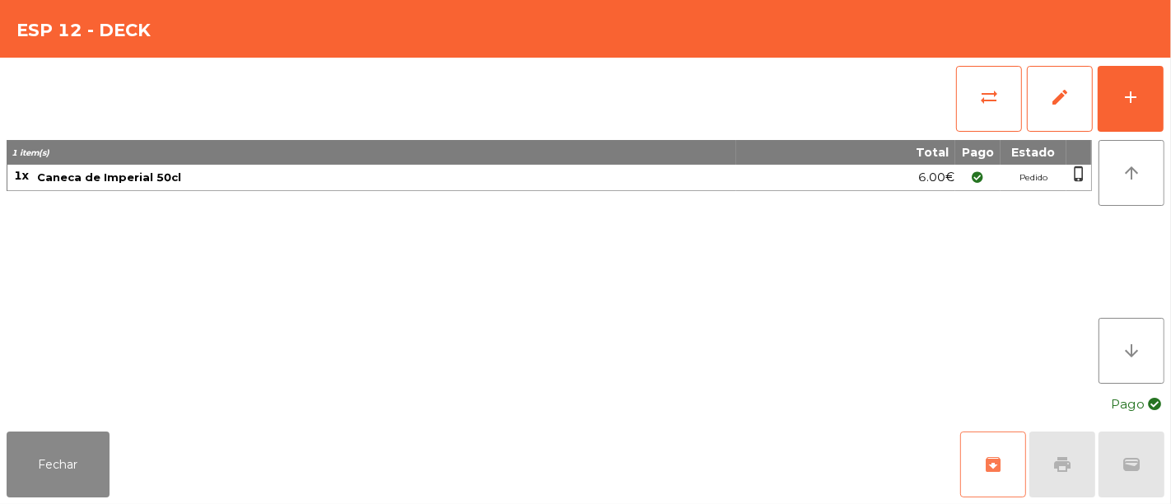
drag, startPoint x: 986, startPoint y: 454, endPoint x: 972, endPoint y: 432, distance: 26.3
click at [972, 432] on button "archive" at bounding box center [993, 465] width 66 height 66
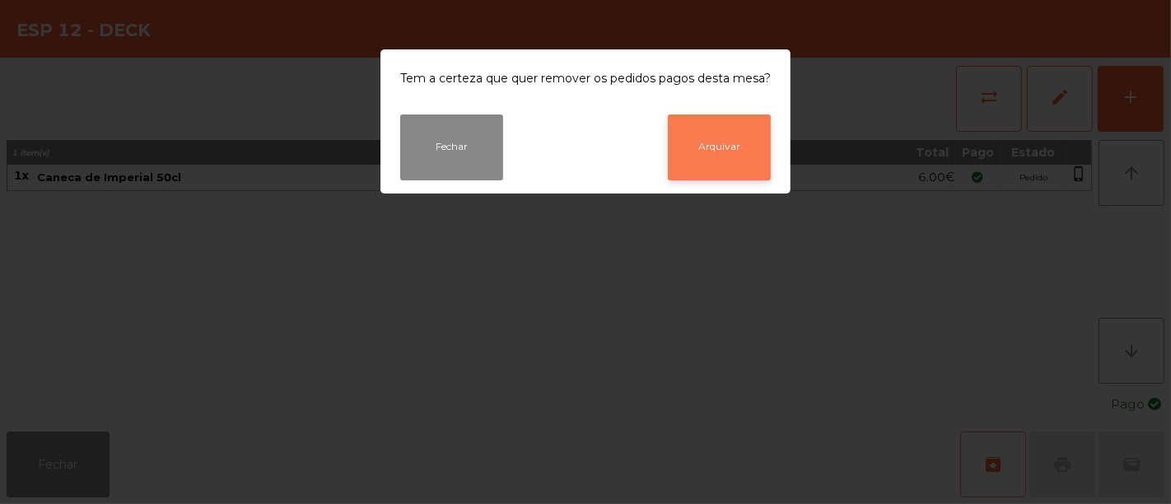
click at [718, 154] on button "Arquivar" at bounding box center [719, 147] width 103 height 66
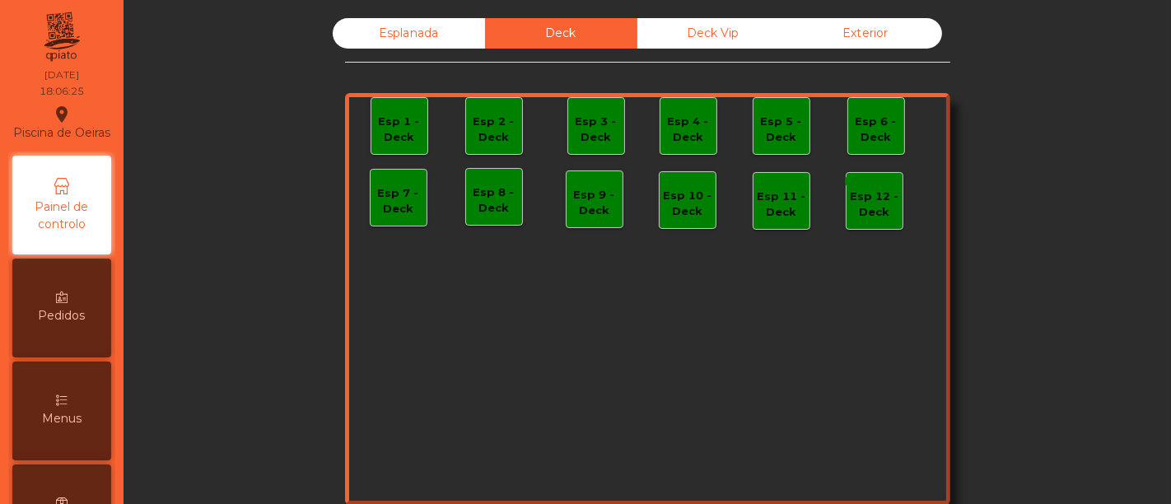
click at [742, 43] on div "Deck Vip" at bounding box center [714, 33] width 152 height 30
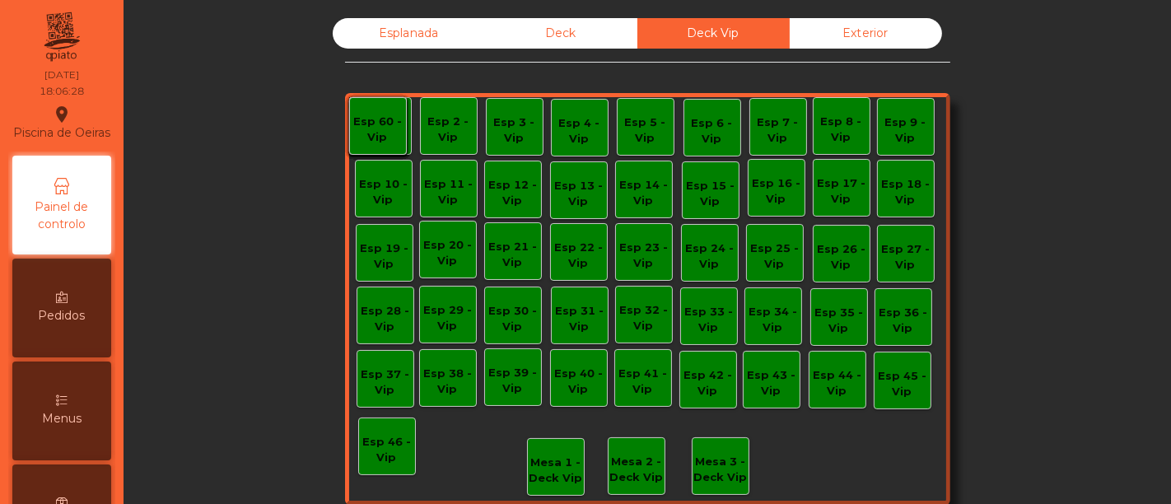
click at [558, 30] on div "Deck" at bounding box center [561, 33] width 152 height 30
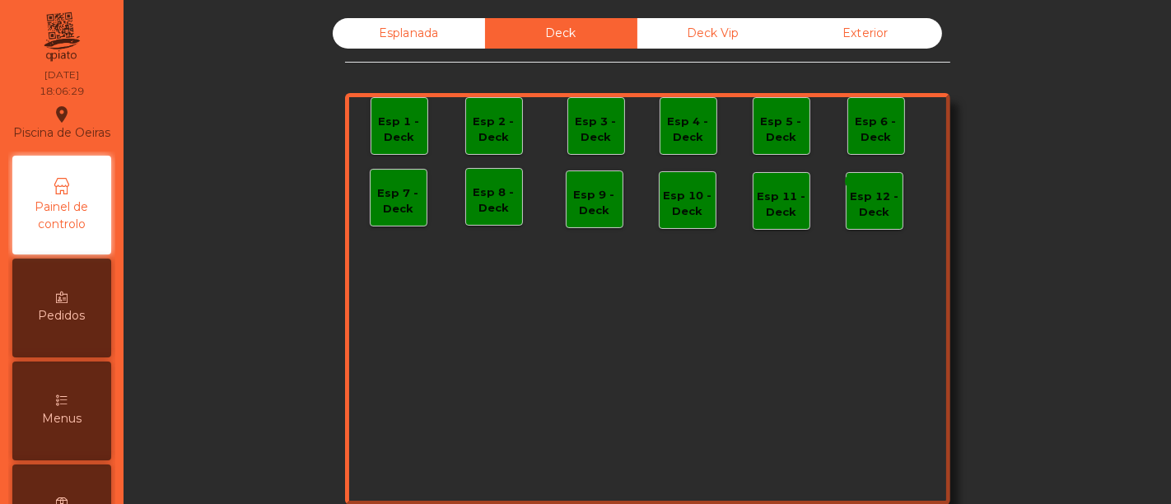
drag, startPoint x: 461, startPoint y: 31, endPoint x: 453, endPoint y: 30, distance: 8.3
click at [454, 30] on div "Esplanada" at bounding box center [409, 33] width 152 height 30
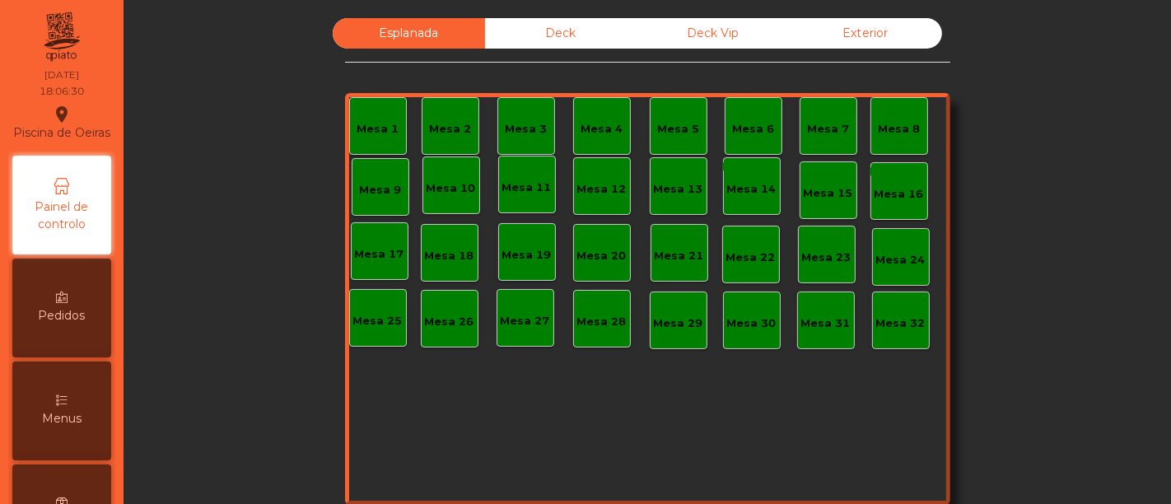
drag, startPoint x: 861, startPoint y: 43, endPoint x: 621, endPoint y: 18, distance: 241.0
click at [861, 42] on div "Exterior" at bounding box center [866, 33] width 152 height 30
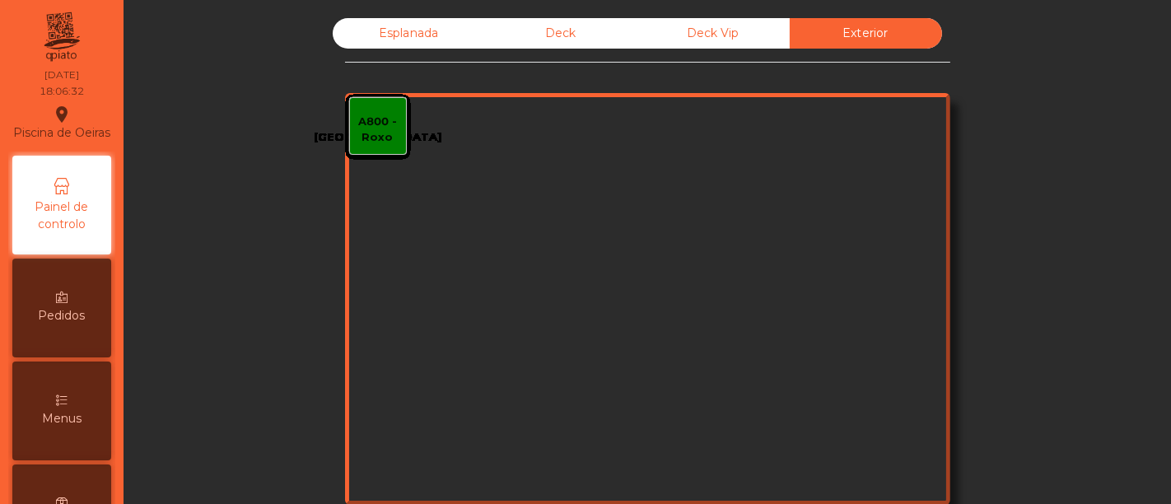
click at [367, 30] on div "Esplanada" at bounding box center [409, 33] width 152 height 30
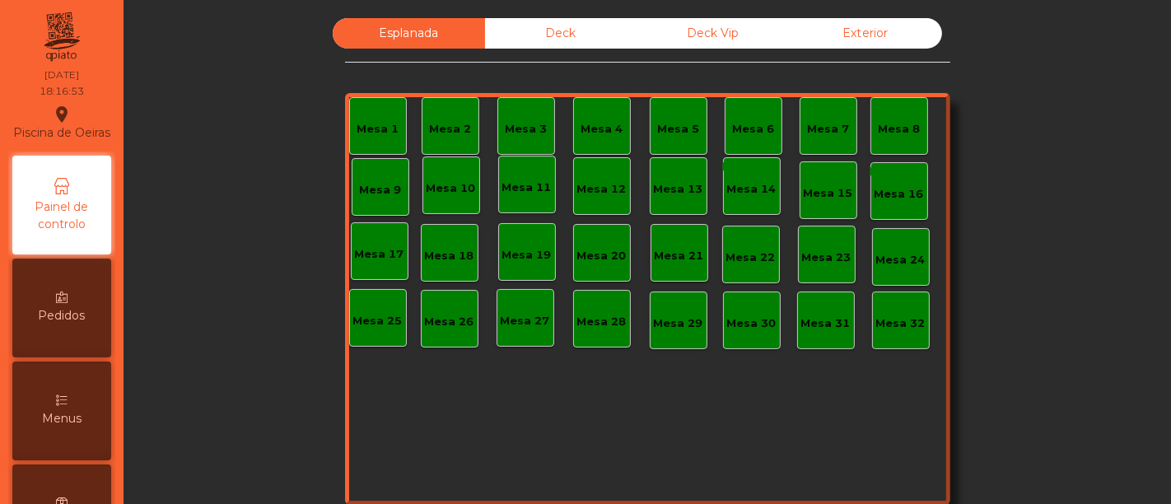
click at [577, 15] on div "Esplanada Deck Deck Vip Exterior Mesa 1 Mesa 2 Mesa 3 Mesa 4 [GEOGRAPHIC_DATA] …" at bounding box center [647, 303] width 1028 height 586
click at [572, 33] on div "Deck" at bounding box center [561, 33] width 152 height 30
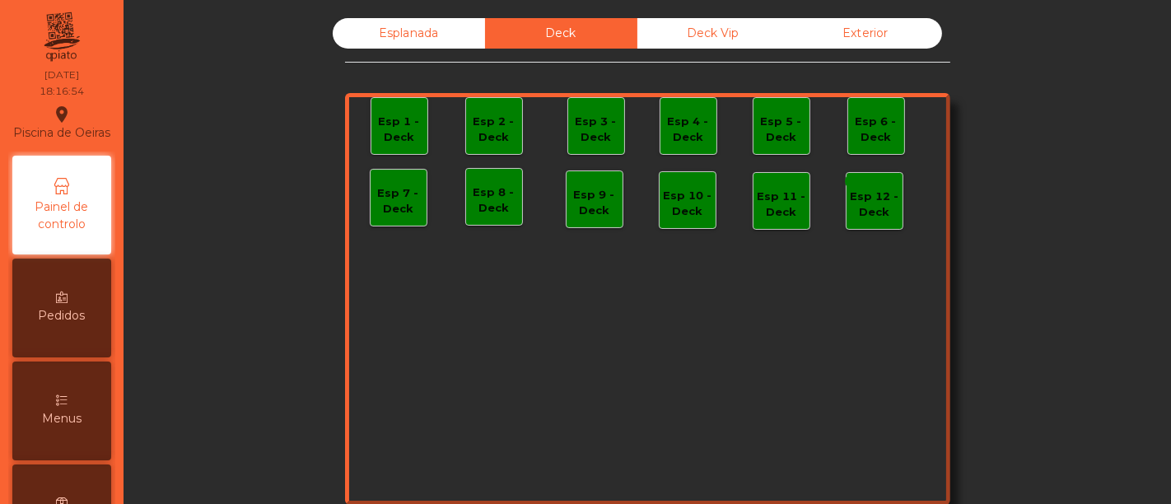
click at [712, 33] on div "Deck Vip" at bounding box center [714, 33] width 152 height 30
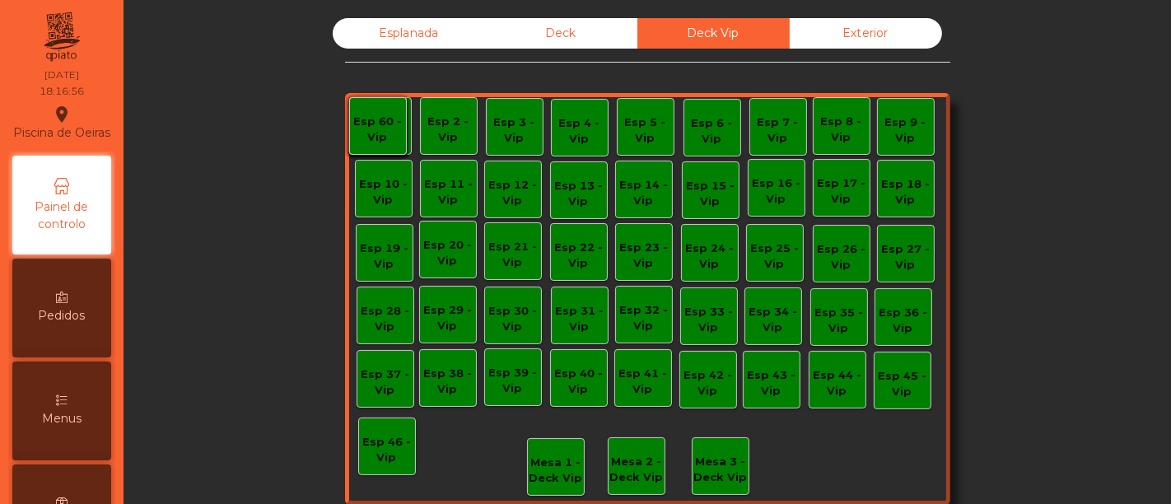
click at [874, 28] on div "Exterior" at bounding box center [866, 33] width 152 height 30
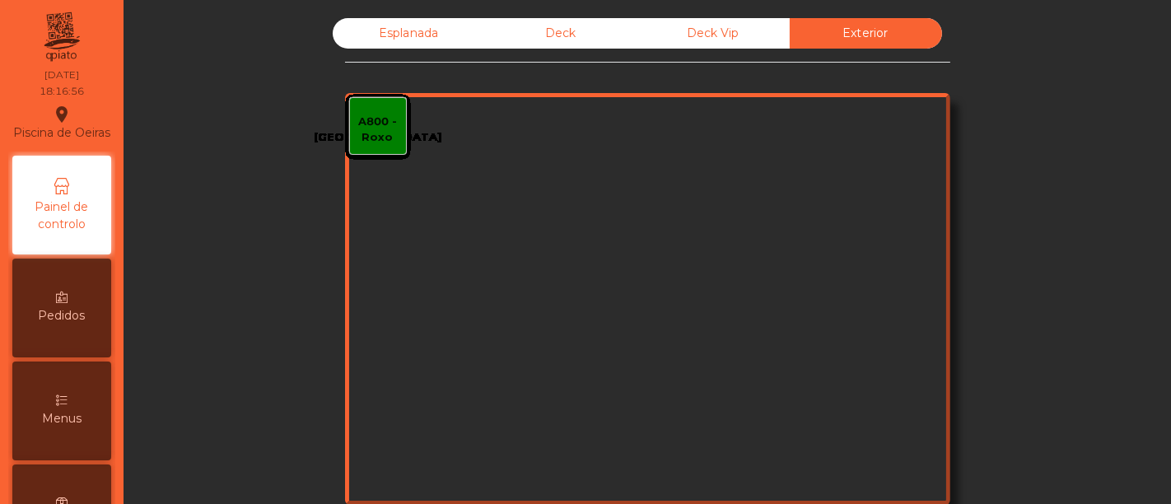
click at [722, 34] on div "Deck Vip" at bounding box center [714, 33] width 152 height 30
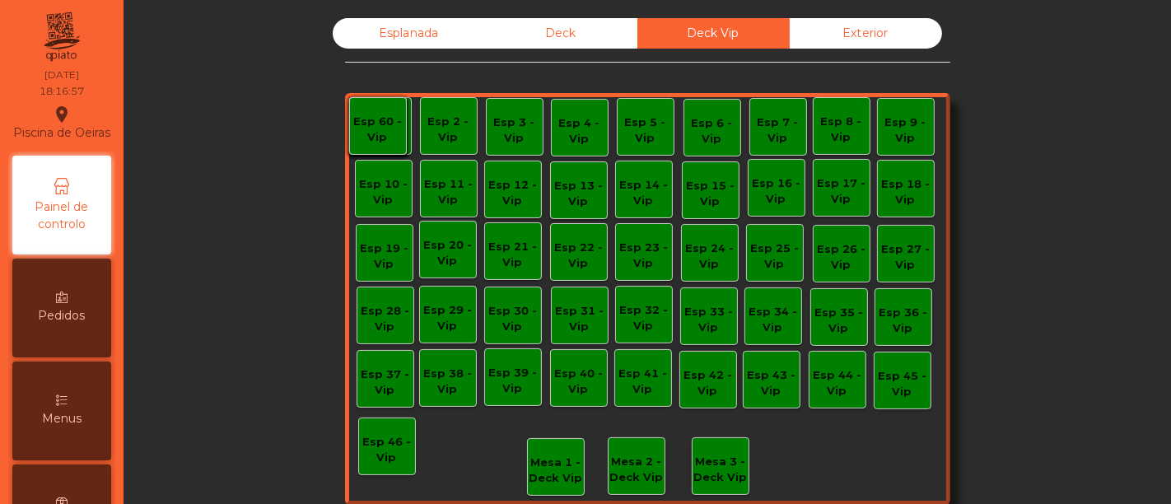
click at [563, 34] on div "Deck" at bounding box center [561, 33] width 152 height 30
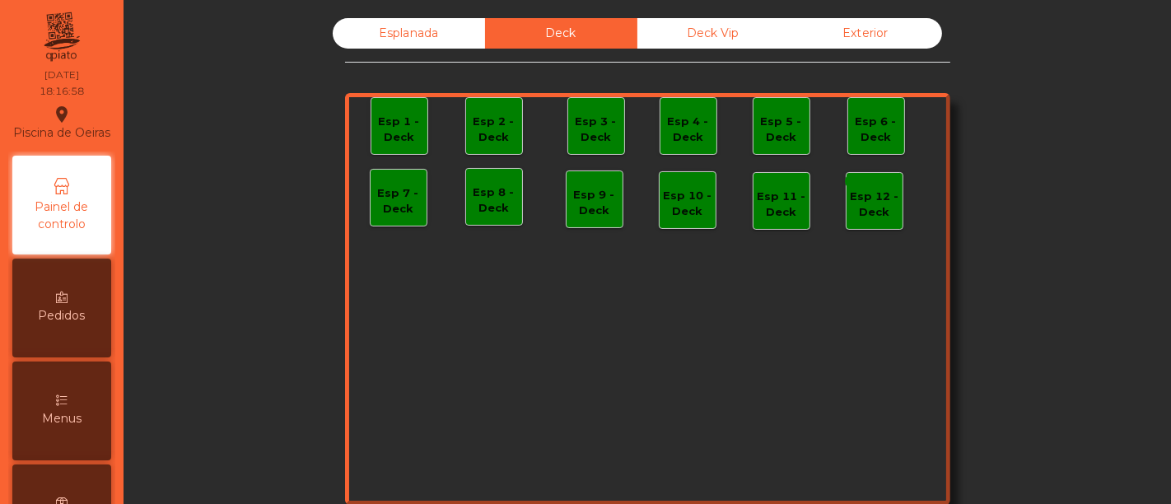
click at [399, 43] on div "Esplanada" at bounding box center [409, 33] width 152 height 30
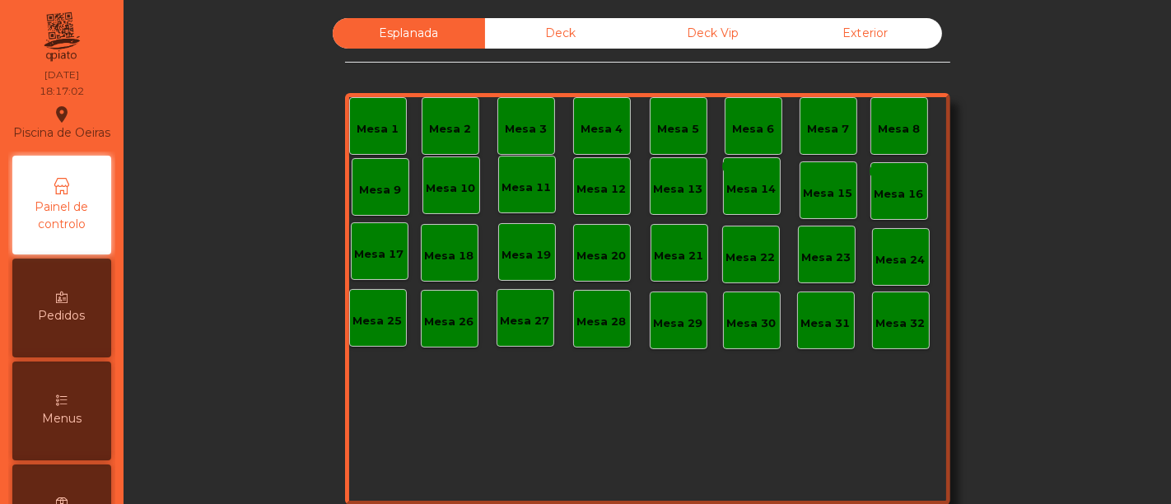
click at [566, 38] on div "Deck" at bounding box center [561, 33] width 152 height 30
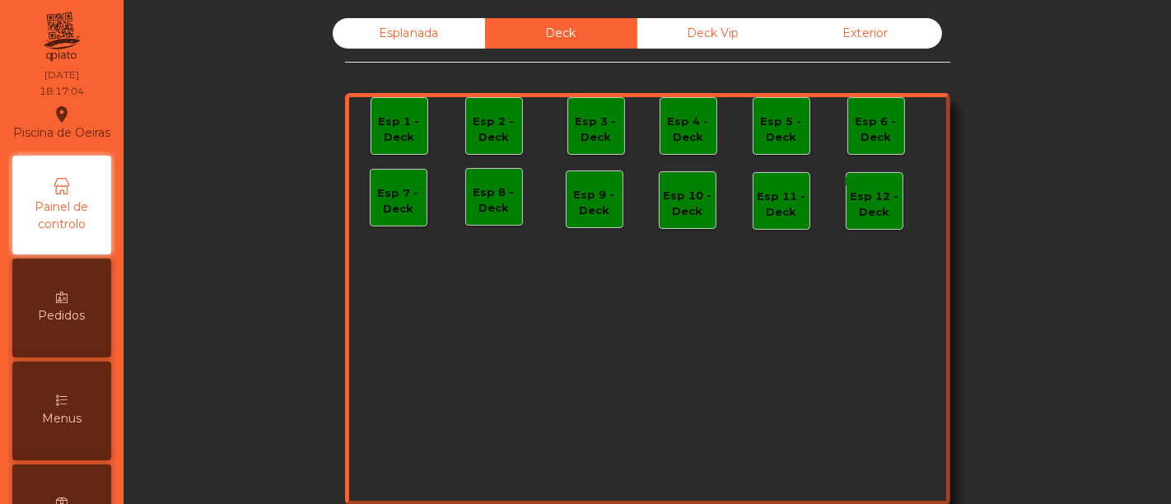
click at [457, 45] on div "Esplanada" at bounding box center [409, 33] width 152 height 30
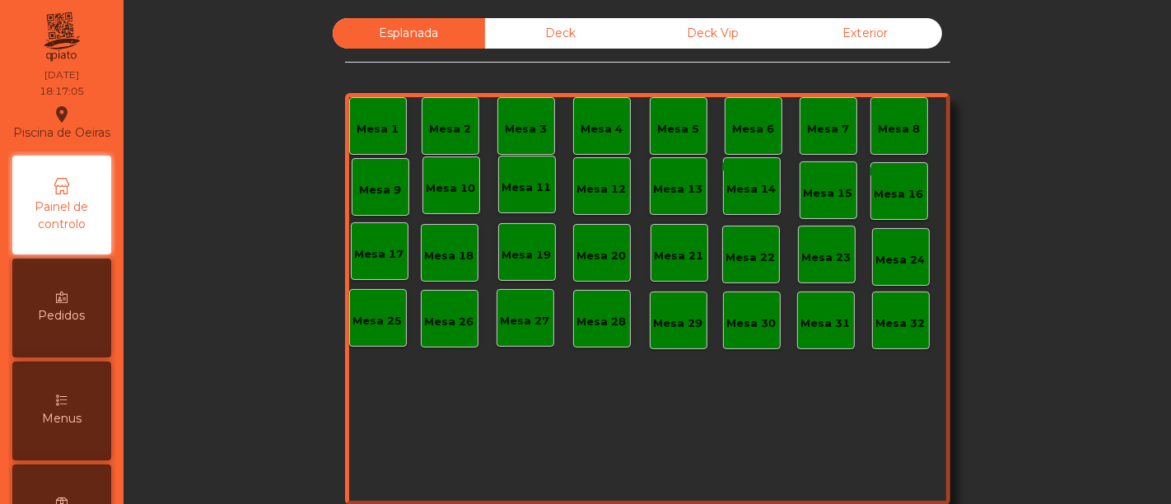
click at [675, 39] on div "Deck Vip" at bounding box center [714, 33] width 152 height 30
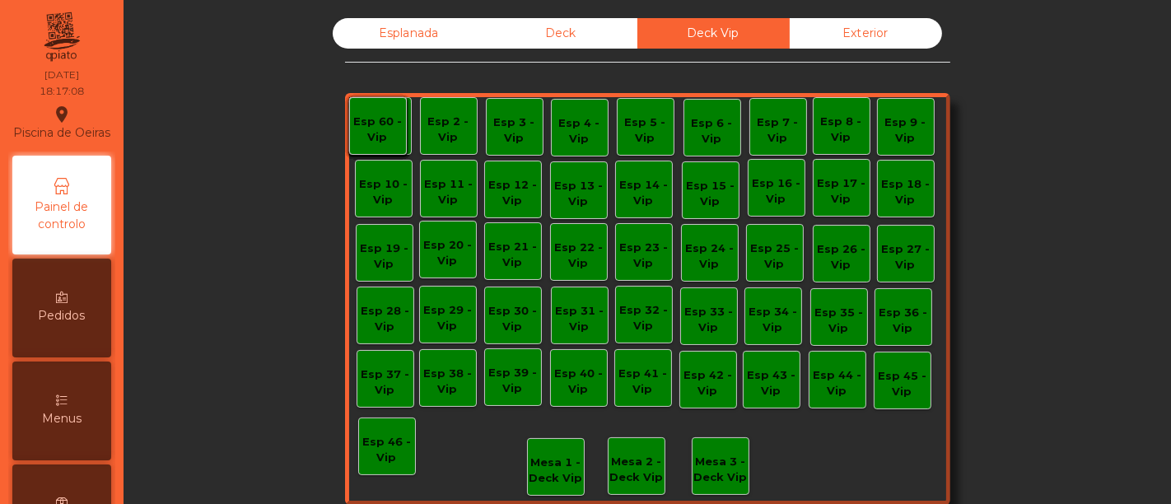
click at [572, 44] on div "Deck" at bounding box center [561, 33] width 152 height 30
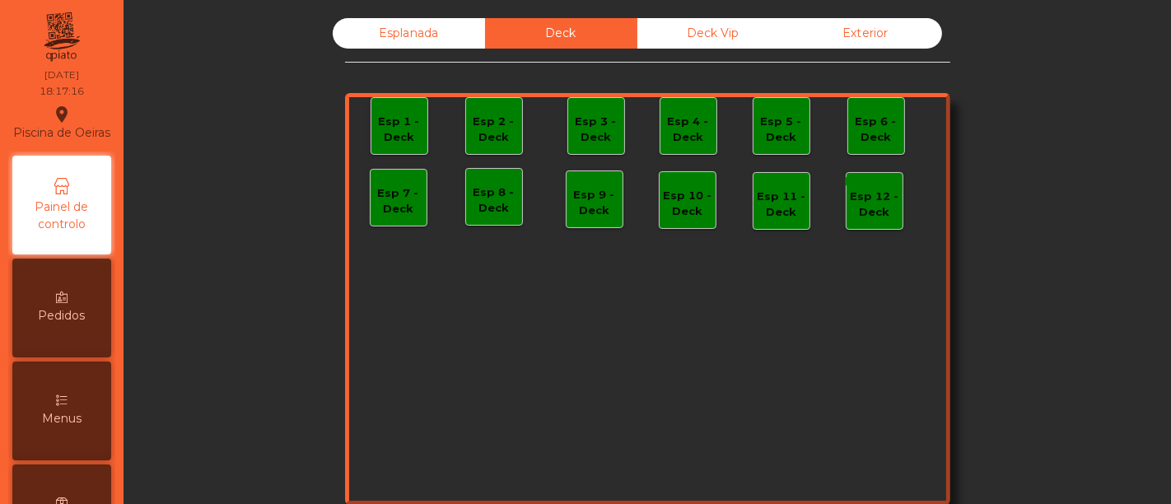
click at [451, 48] on div "Esplanada" at bounding box center [409, 33] width 152 height 30
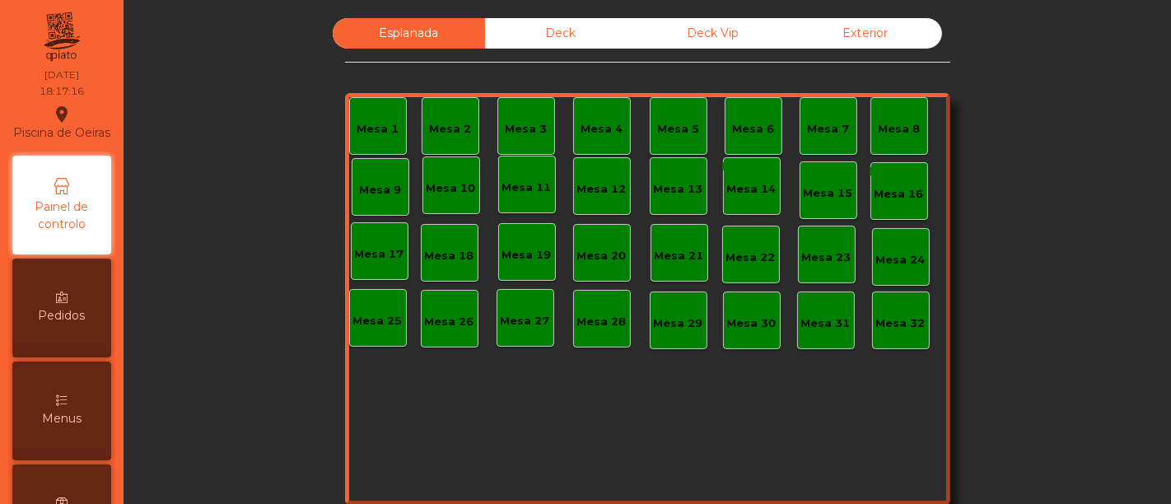
click at [694, 31] on div "Deck Vip" at bounding box center [714, 33] width 152 height 30
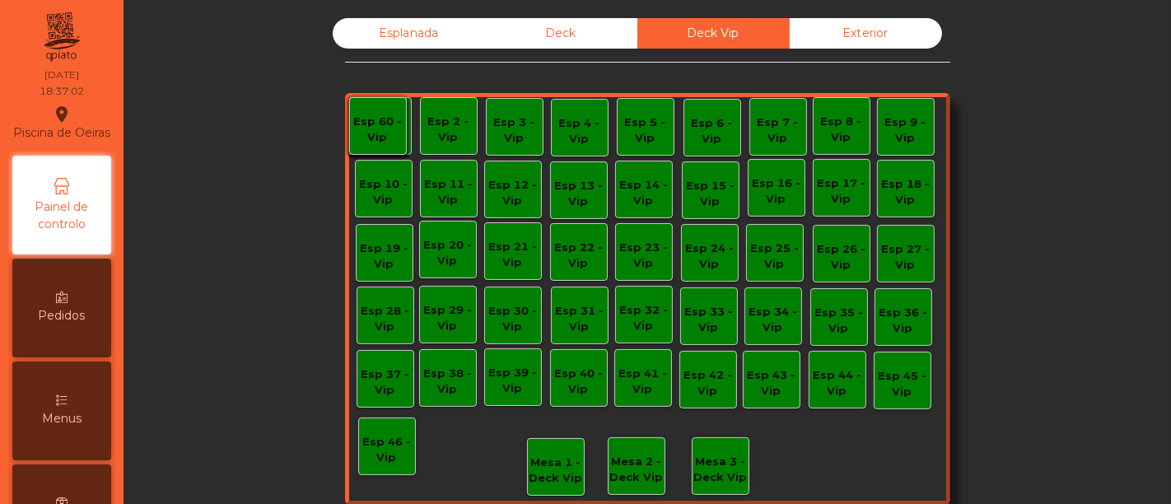
click at [512, 43] on div "Deck" at bounding box center [561, 33] width 152 height 30
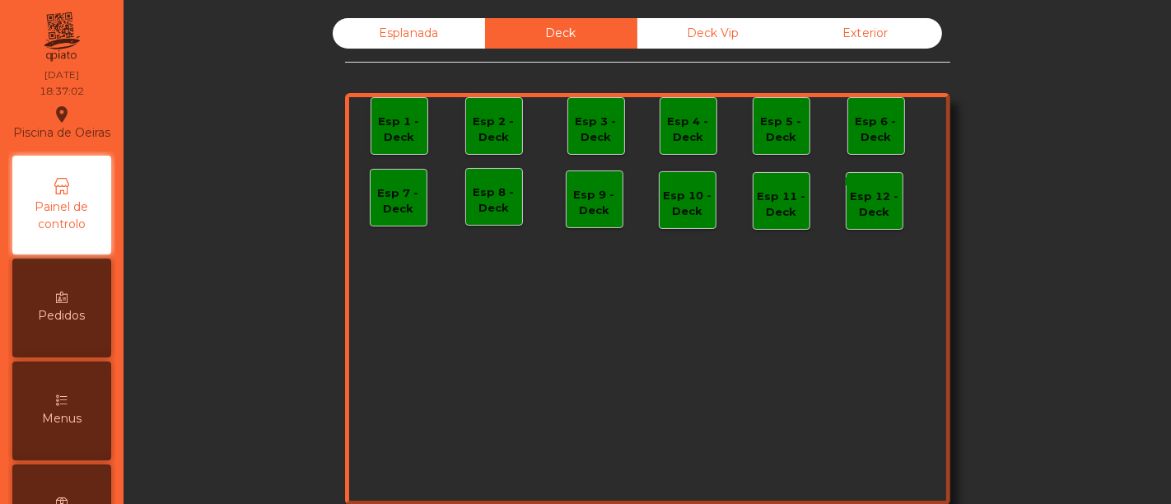
click at [437, 36] on div "Esplanada" at bounding box center [409, 33] width 152 height 30
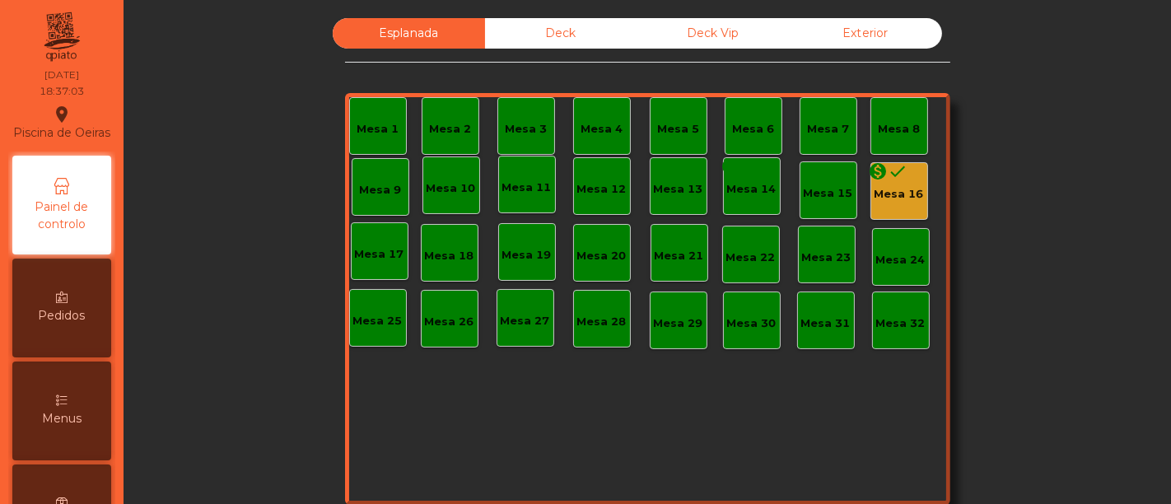
click at [898, 184] on div "monetization_on done" at bounding box center [889, 173] width 40 height 25
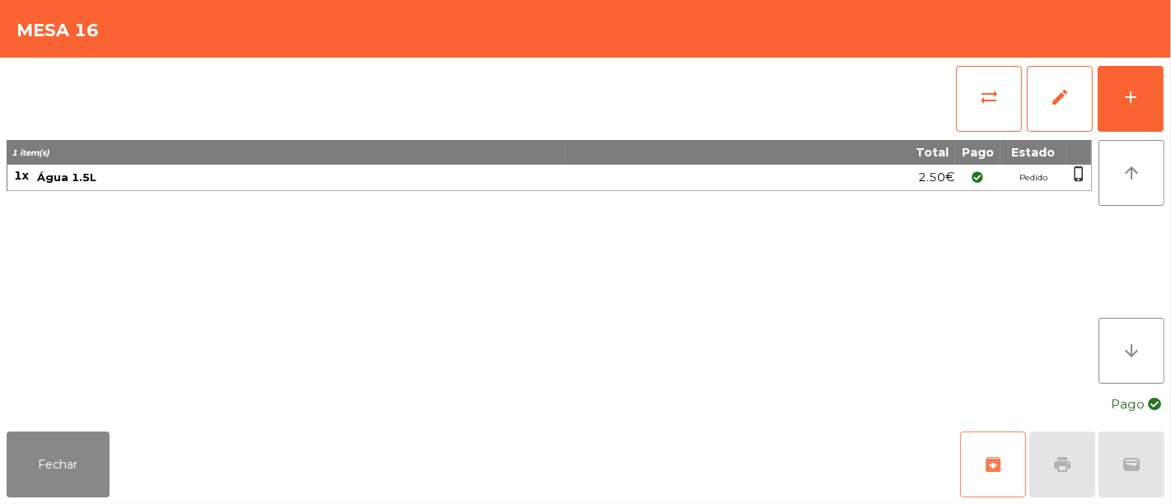
click at [988, 454] on button "archive" at bounding box center [993, 465] width 66 height 66
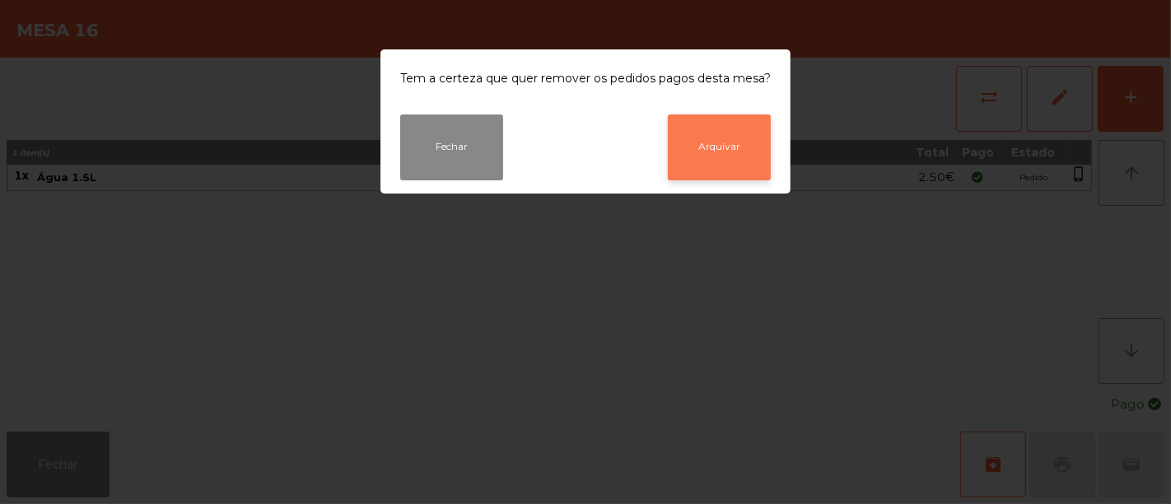
click at [738, 156] on button "Arquivar" at bounding box center [719, 147] width 103 height 66
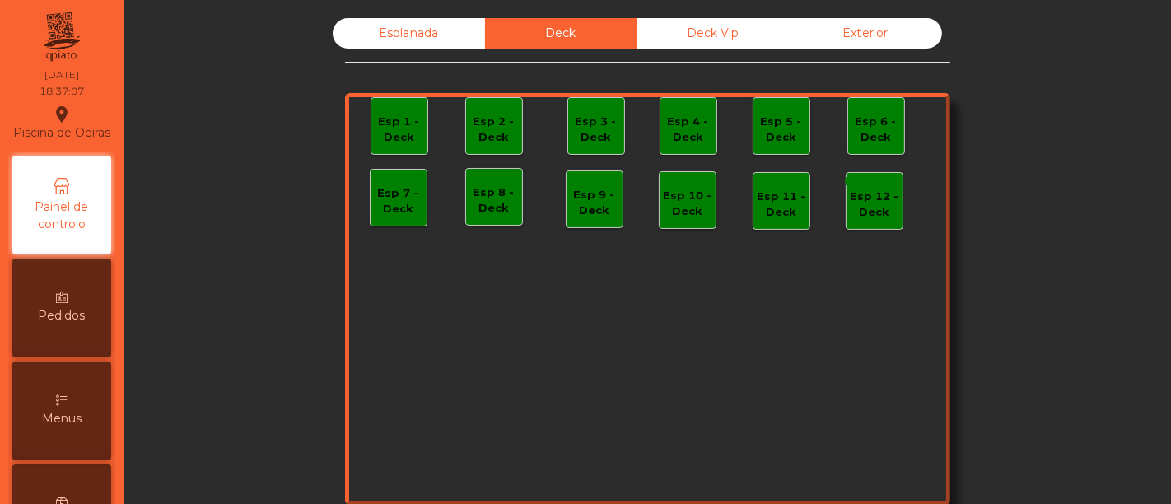
click at [646, 29] on div "Deck Vip" at bounding box center [714, 33] width 152 height 30
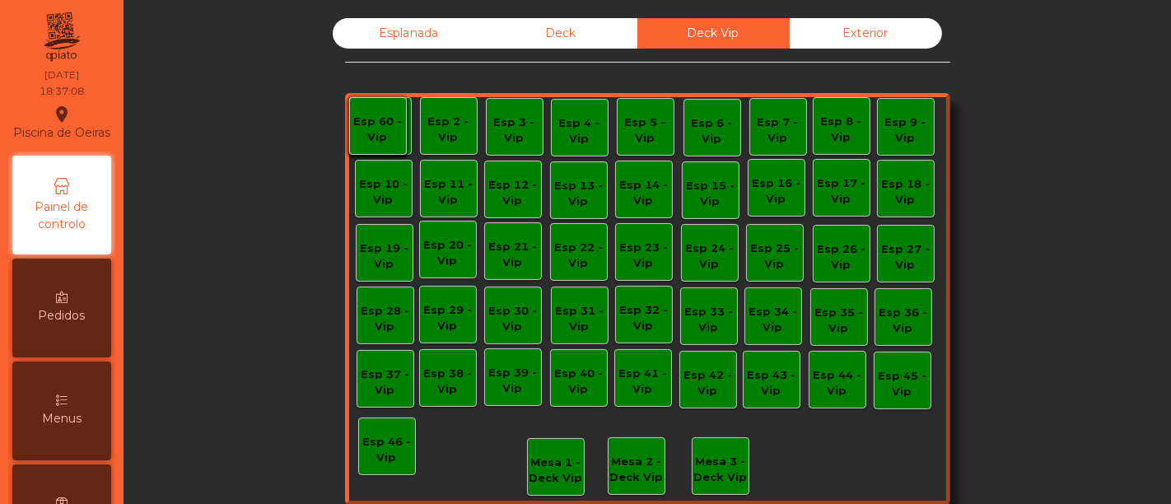
click at [433, 33] on div "Esplanada" at bounding box center [409, 33] width 152 height 30
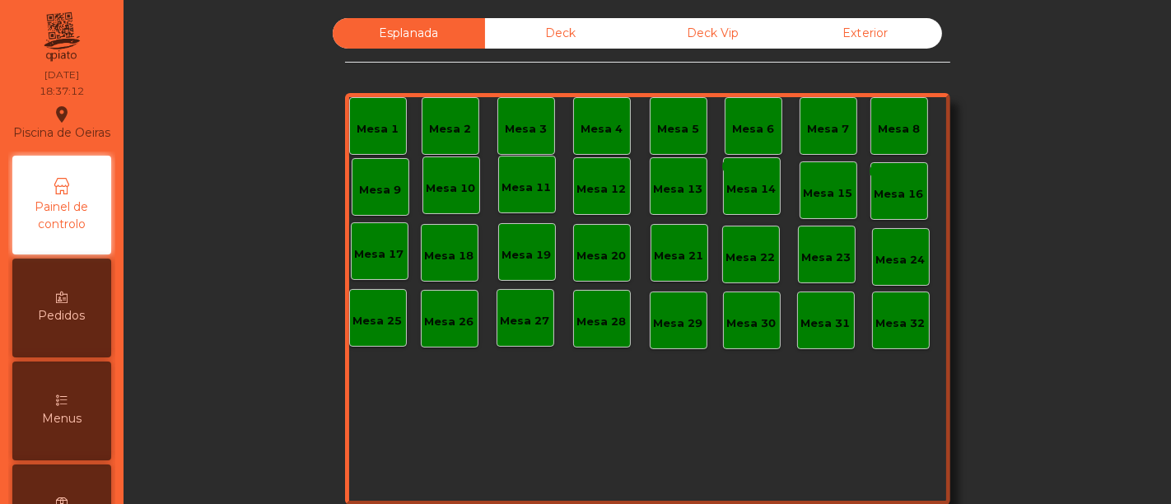
click at [310, 73] on div "Esplanada Deck Deck Vip Exterior Mesa 1 Mesa 2 Mesa 3 Mesa 4 [GEOGRAPHIC_DATA] …" at bounding box center [647, 278] width 1003 height 521
